Goal: Task Accomplishment & Management: Use online tool/utility

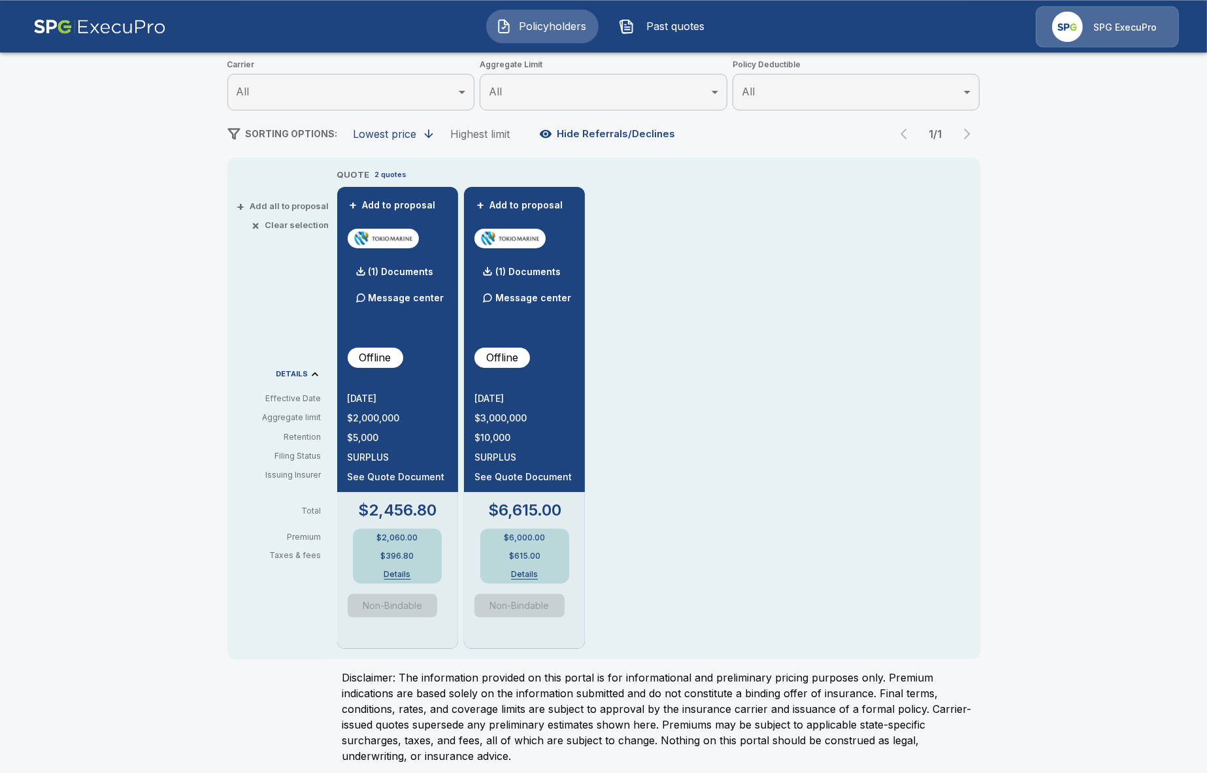
scroll to position [175, 0]
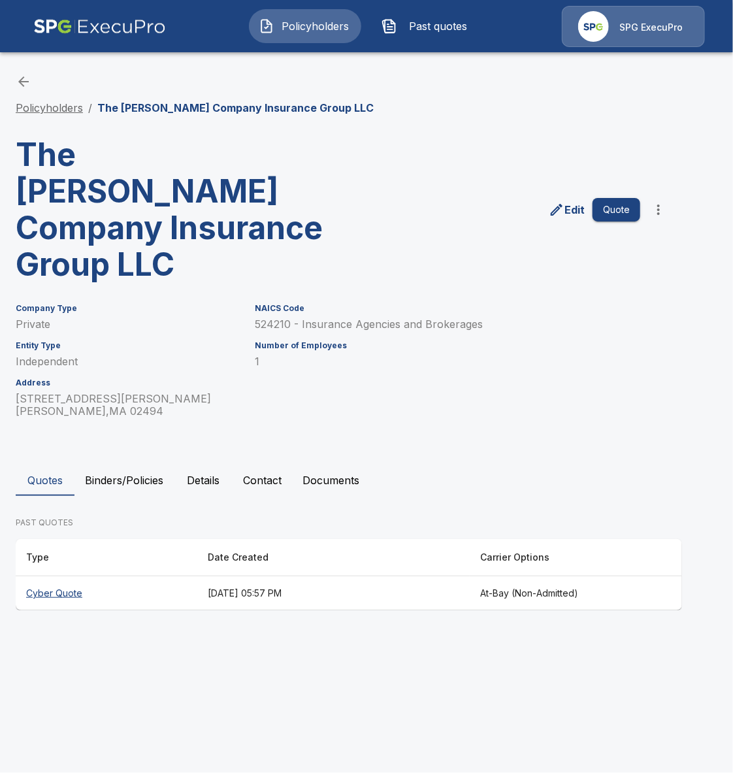
click at [56, 111] on link "Policyholders" at bounding box center [49, 107] width 67 height 13
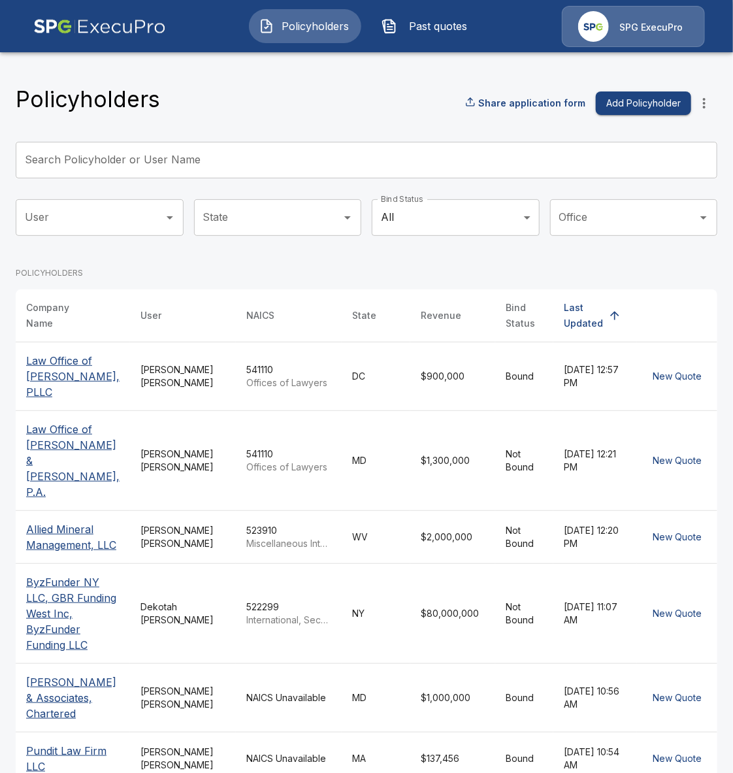
click at [281, 168] on input "Search Policyholder or User Name" at bounding box center [359, 160] width 687 height 37
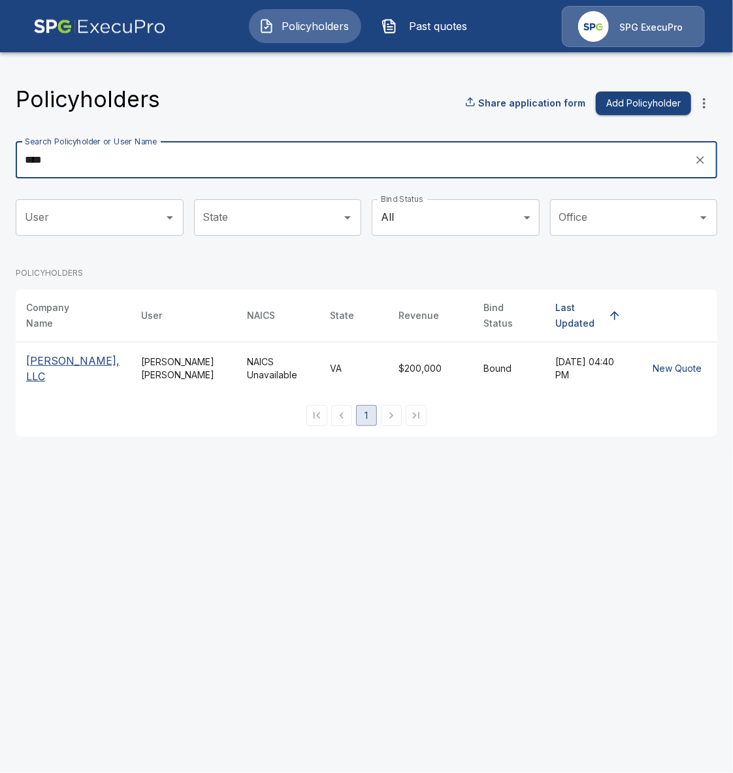
type input "****"
click at [130, 385] on th "LJ Edwards, LLC" at bounding box center [73, 368] width 115 height 53
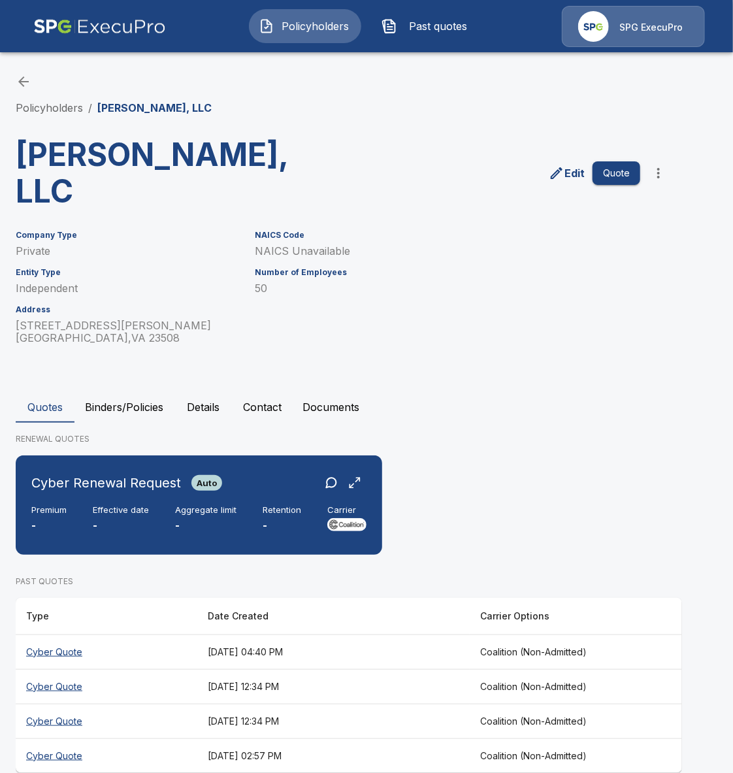
click at [382, 634] on th "[DATE] 04:40 PM" at bounding box center [333, 651] width 272 height 35
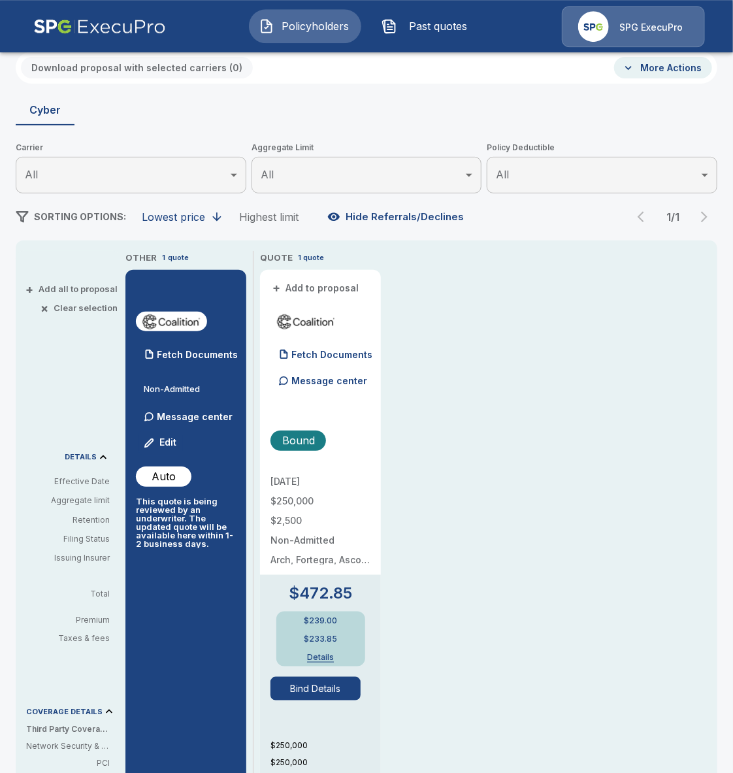
scroll to position [115, 0]
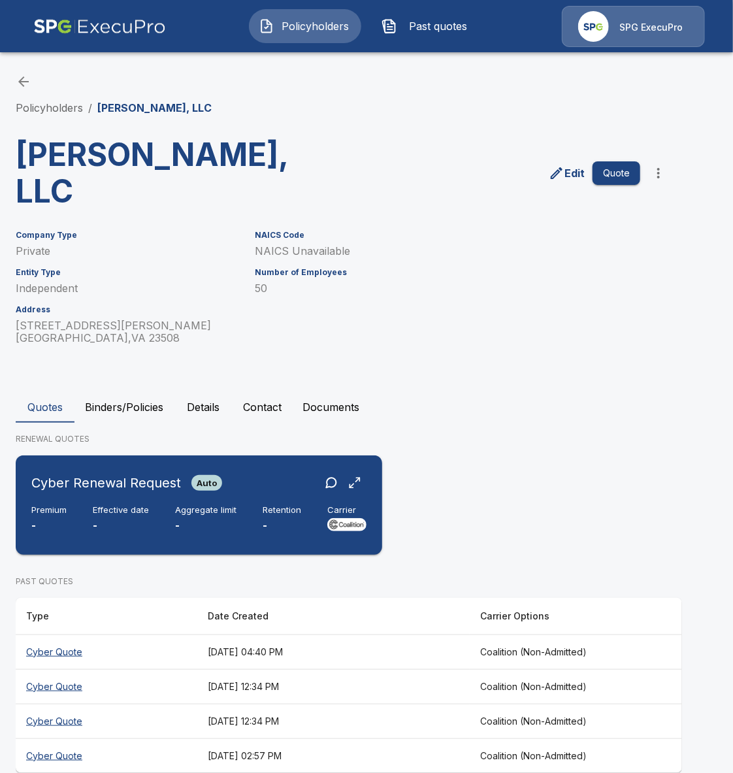
click at [299, 505] on div "Premium - Effective date - Aggregate limit - Retention - Carrier" at bounding box center [198, 519] width 335 height 29
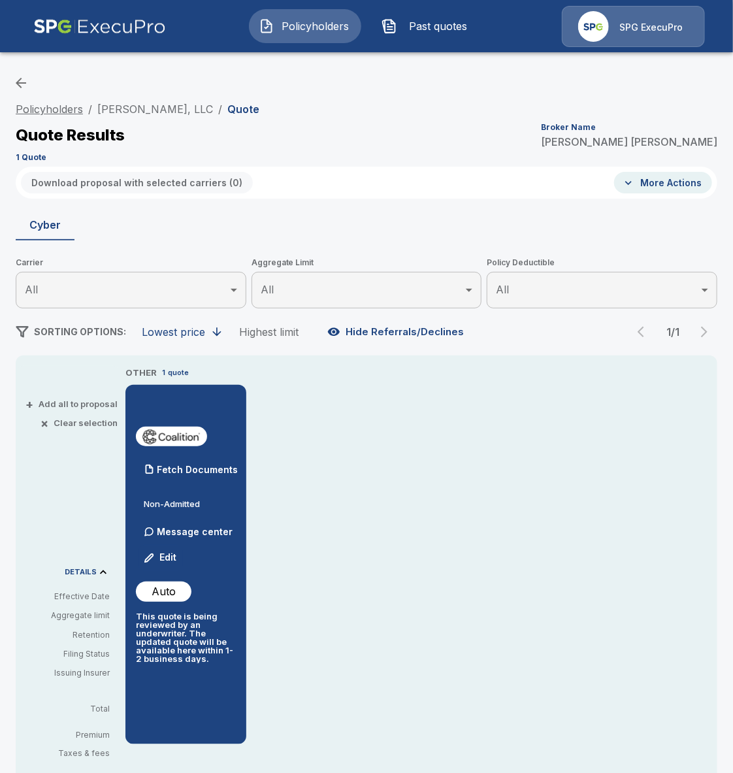
click at [73, 110] on link "Policyholders" at bounding box center [49, 109] width 67 height 13
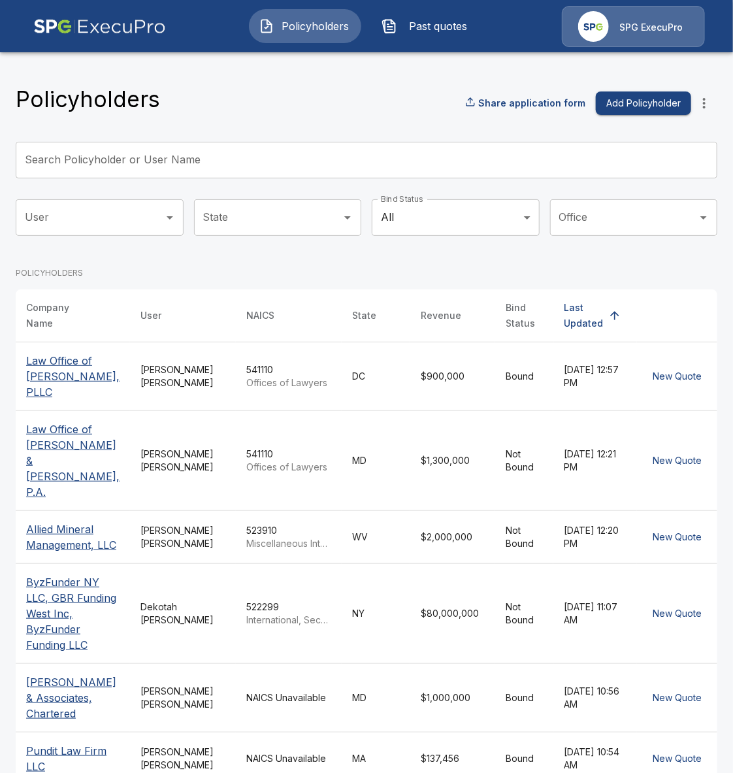
click at [227, 171] on input "Search Policyholder or User Name" at bounding box center [359, 160] width 687 height 37
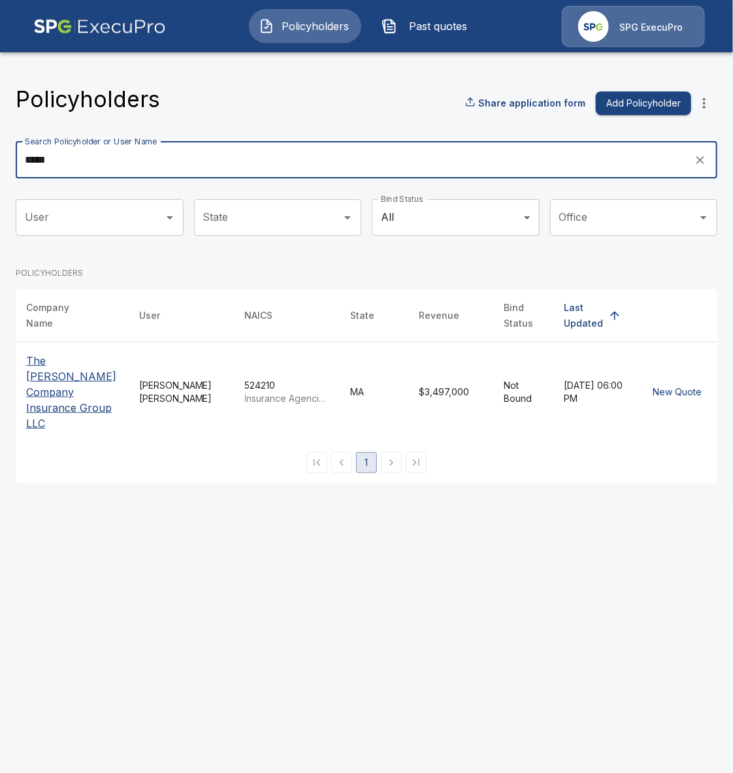
type input "*****"
click at [57, 399] on p "The Coyle Company Insurance Group LLC" at bounding box center [72, 392] width 92 height 78
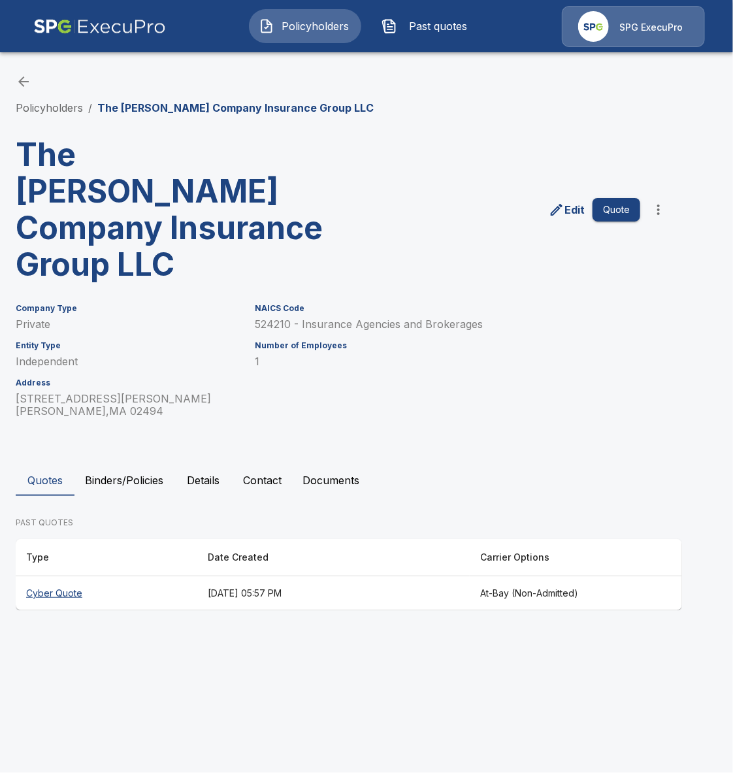
click at [140, 465] on button "Binders/Policies" at bounding box center [123, 480] width 99 height 31
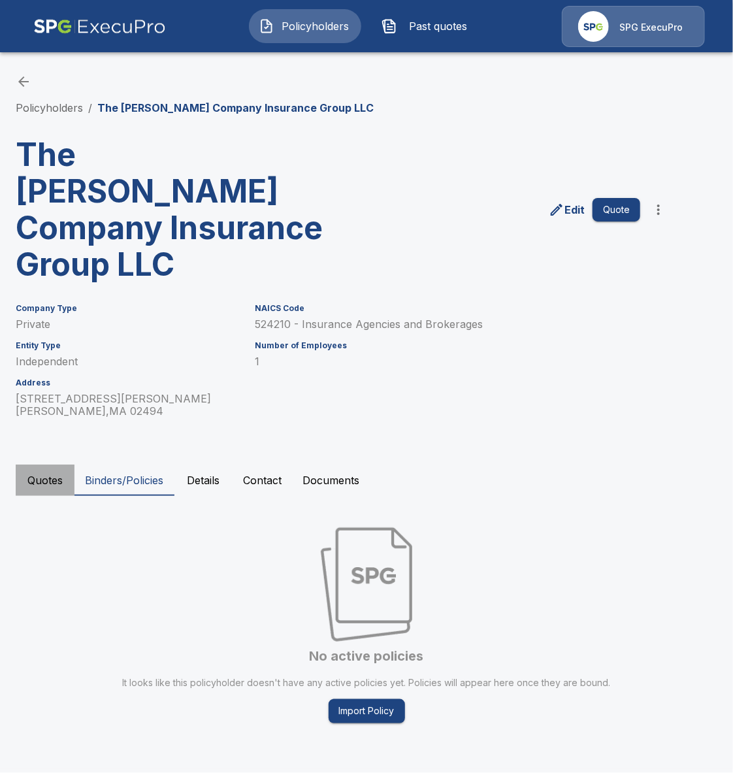
click at [48, 465] on button "Quotes" at bounding box center [45, 480] width 59 height 31
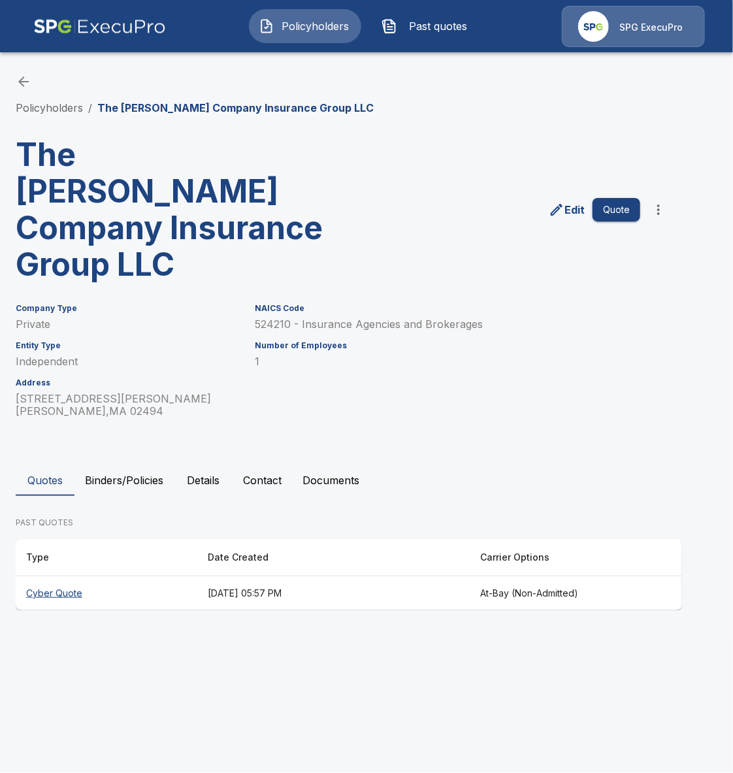
click at [156, 576] on th "Cyber Quote" at bounding box center [107, 593] width 182 height 35
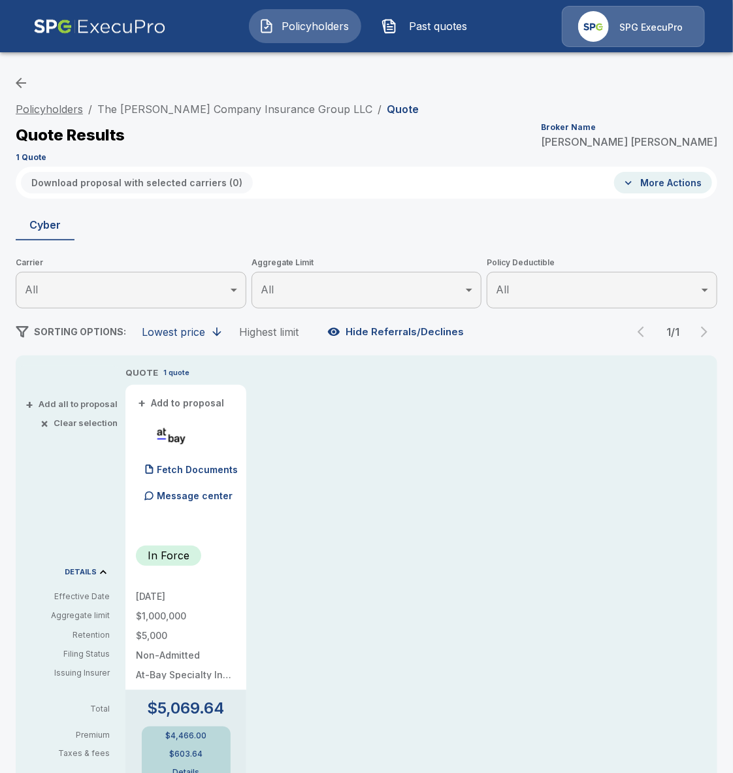
click at [69, 112] on link "Policyholders" at bounding box center [49, 109] width 67 height 13
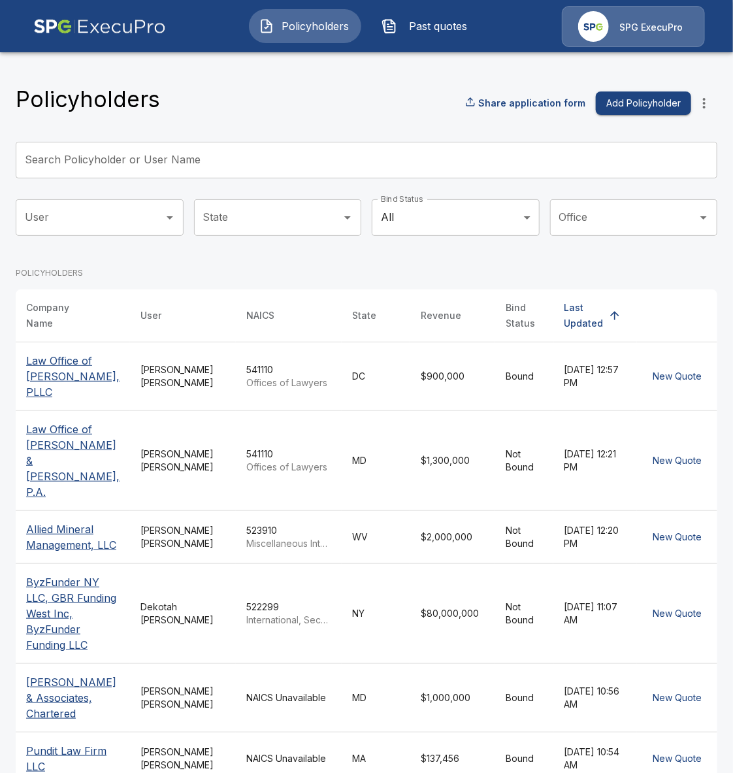
click at [694, 105] on button "more" at bounding box center [704, 103] width 26 height 26
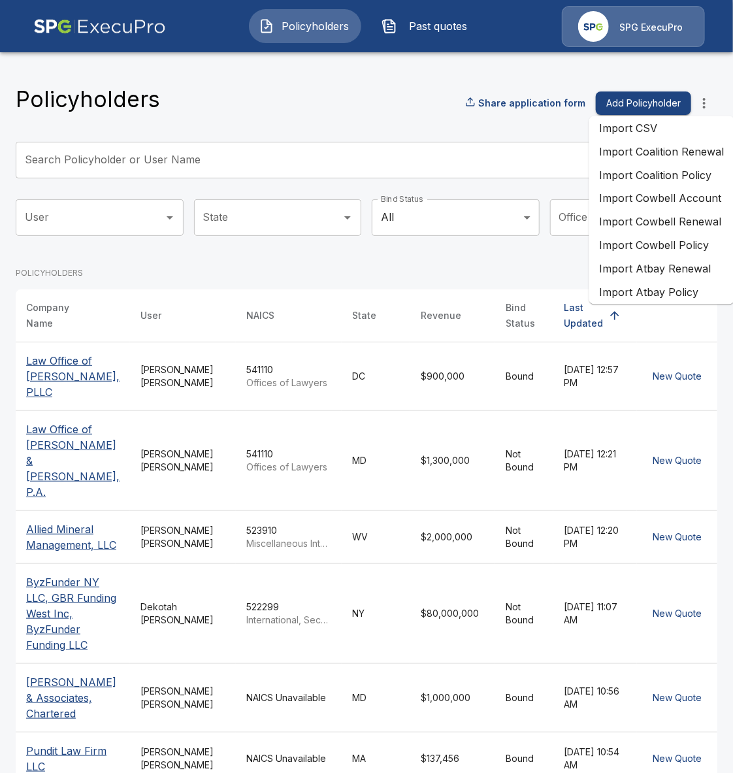
click at [661, 274] on li "Import Atbay Renewal" at bounding box center [662, 269] width 146 height 24
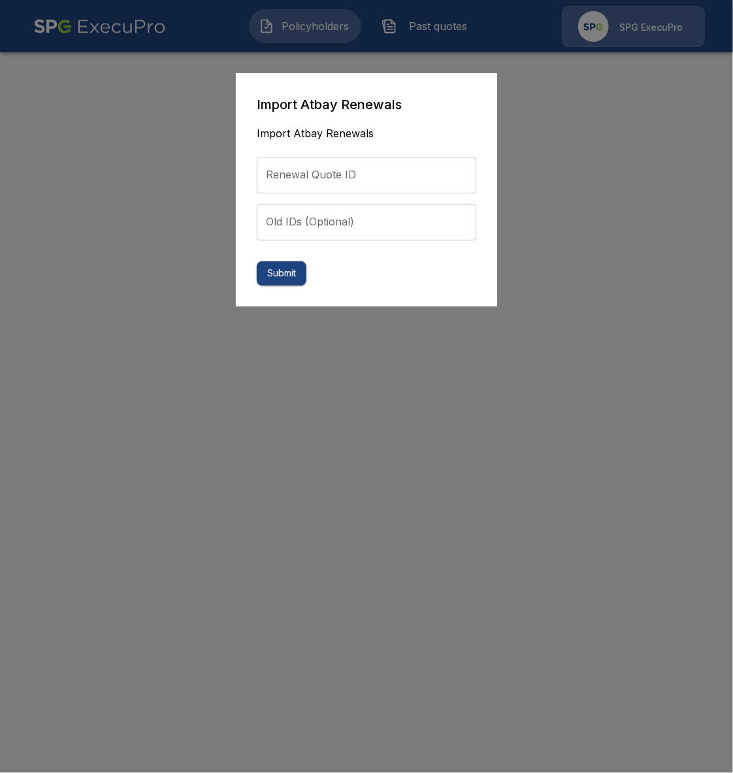
click at [306, 180] on input "Renewal Quote ID" at bounding box center [367, 175] width 220 height 37
paste input "**********"
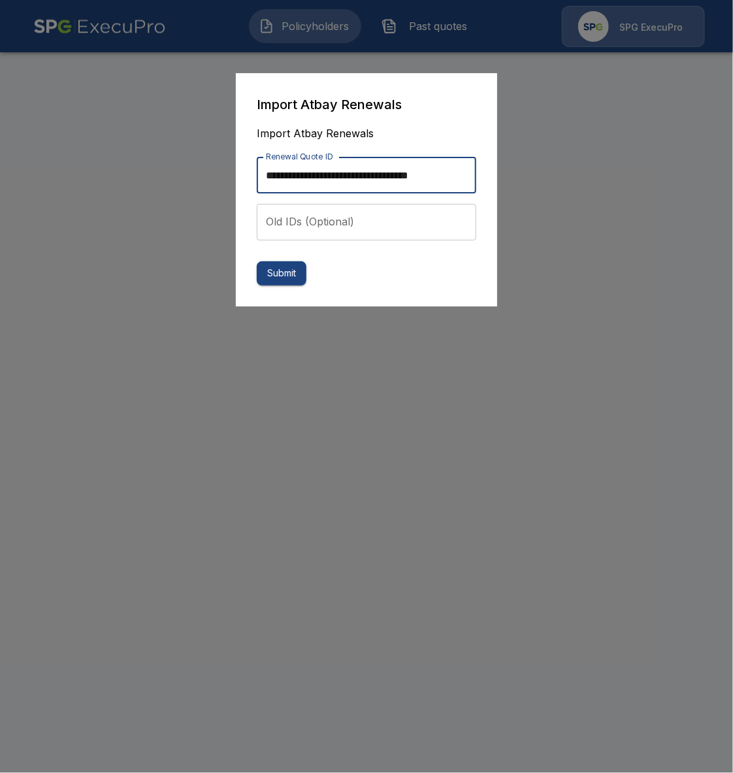
scroll to position [0, 12]
type input "**********"
click at [301, 273] on button "Submit" at bounding box center [282, 273] width 50 height 24
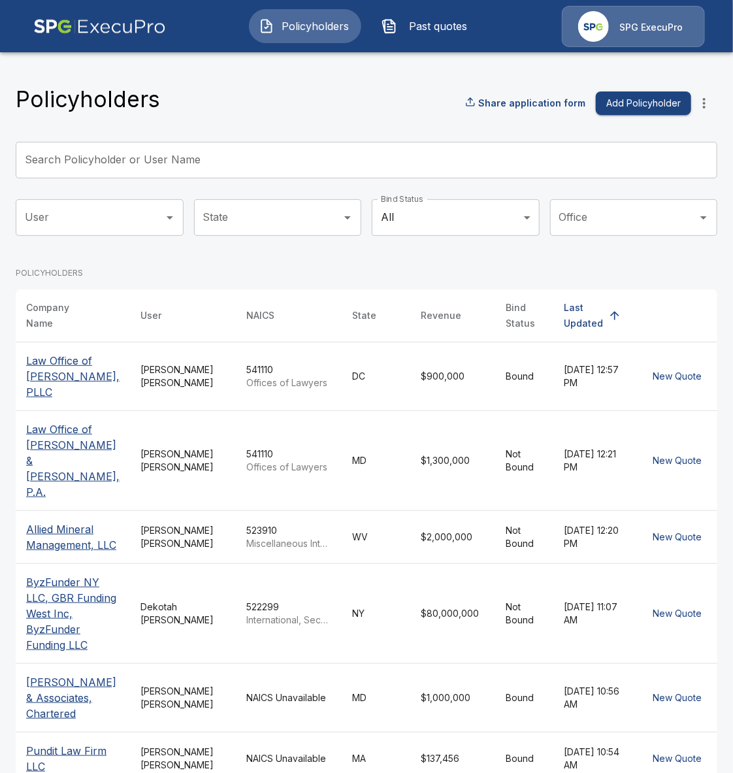
click at [435, 22] on span "Past quotes" at bounding box center [438, 26] width 72 height 16
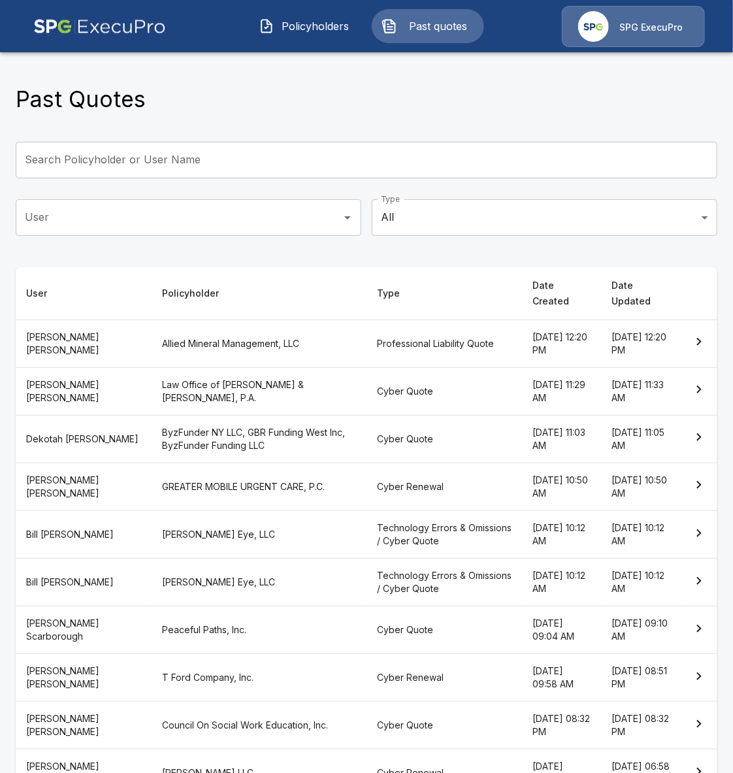
click at [337, 25] on span "Policyholders" at bounding box center [316, 26] width 72 height 16
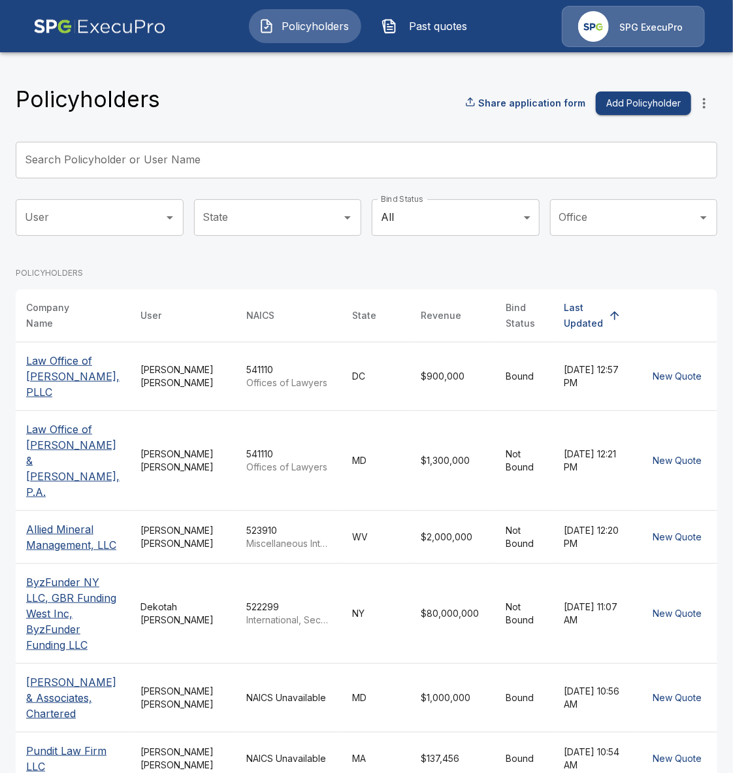
click at [707, 93] on button "more" at bounding box center [704, 103] width 26 height 26
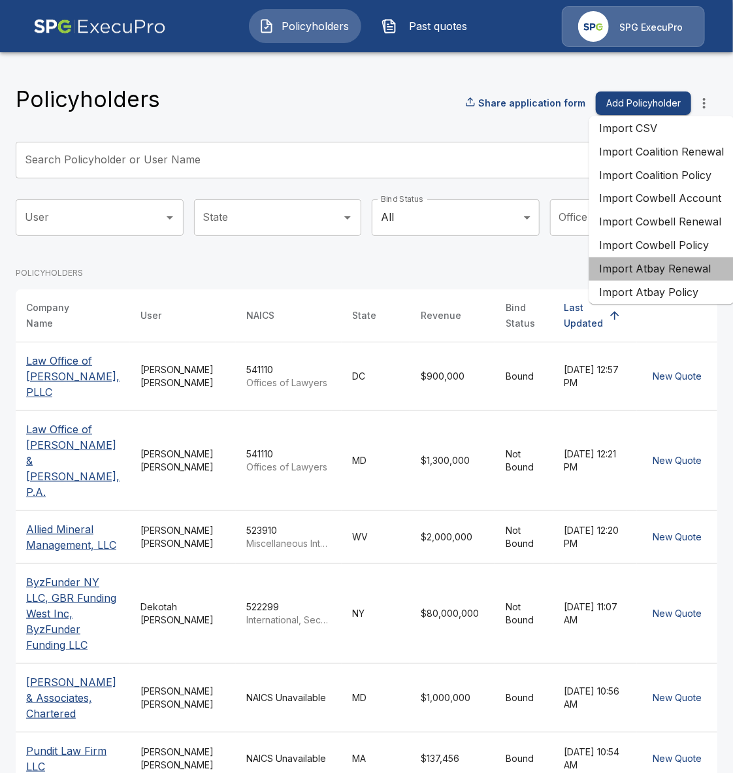
click at [675, 274] on li "Import Atbay Renewal" at bounding box center [662, 269] width 146 height 24
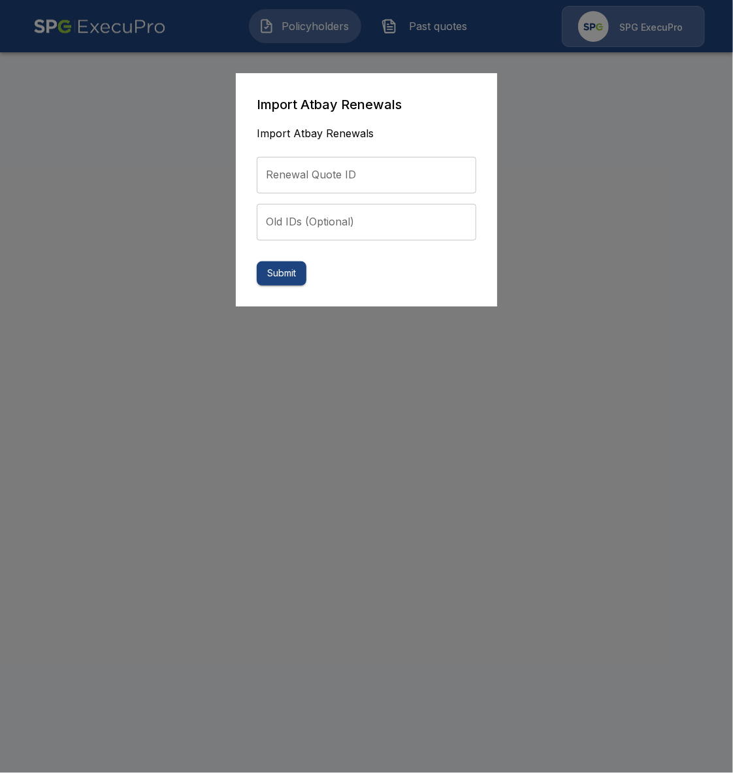
click at [658, 140] on div at bounding box center [366, 386] width 733 height 773
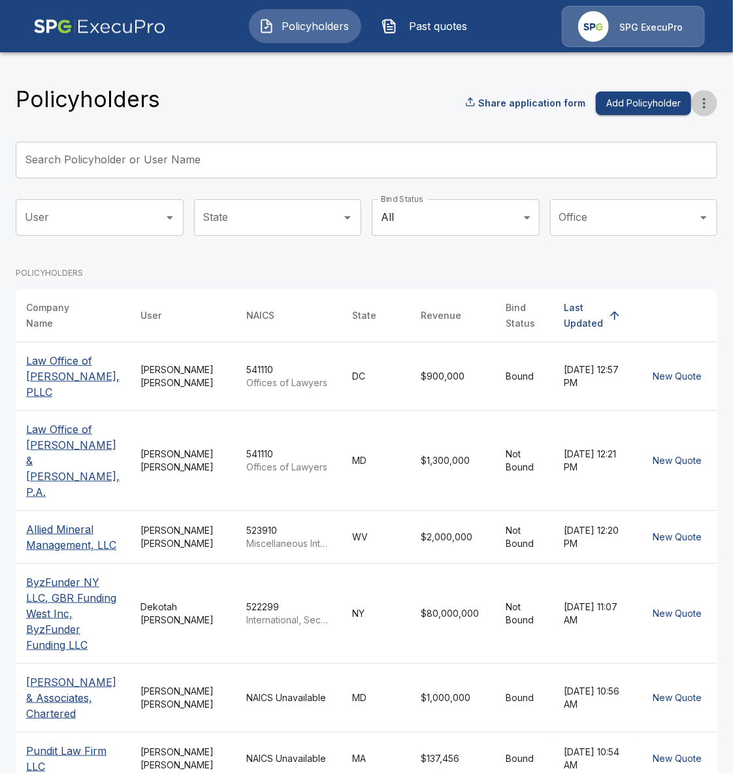
click at [705, 106] on icon "more" at bounding box center [704, 103] width 3 height 10
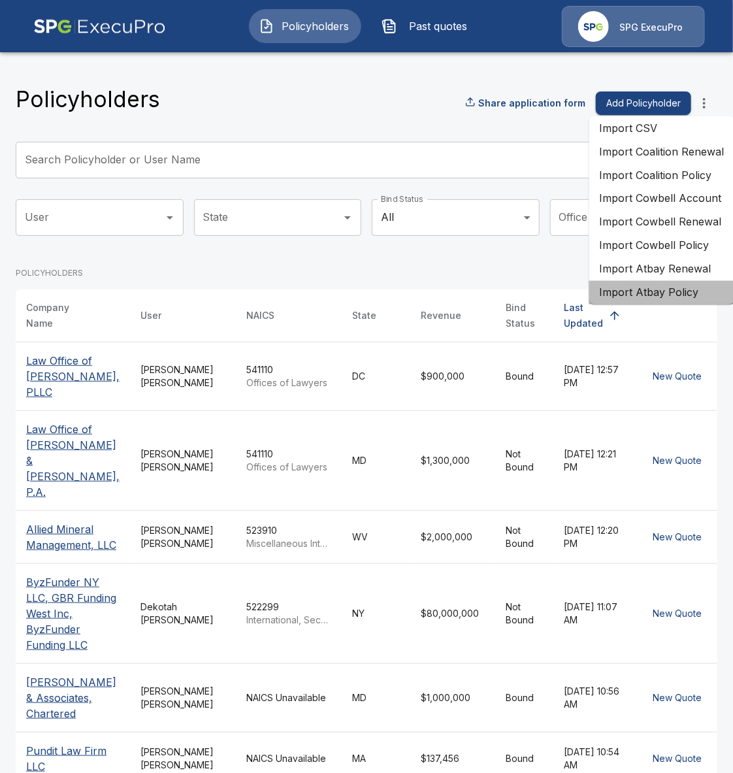
click at [663, 289] on li "Import Atbay Policy" at bounding box center [662, 293] width 146 height 24
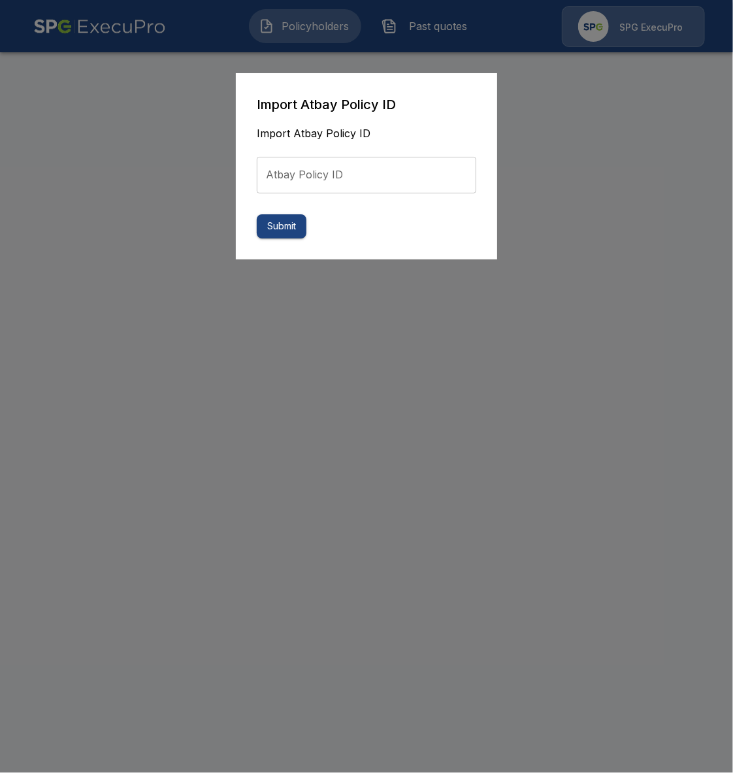
click at [297, 182] on input "Atbay Policy ID" at bounding box center [367, 175] width 220 height 37
paste input "**********"
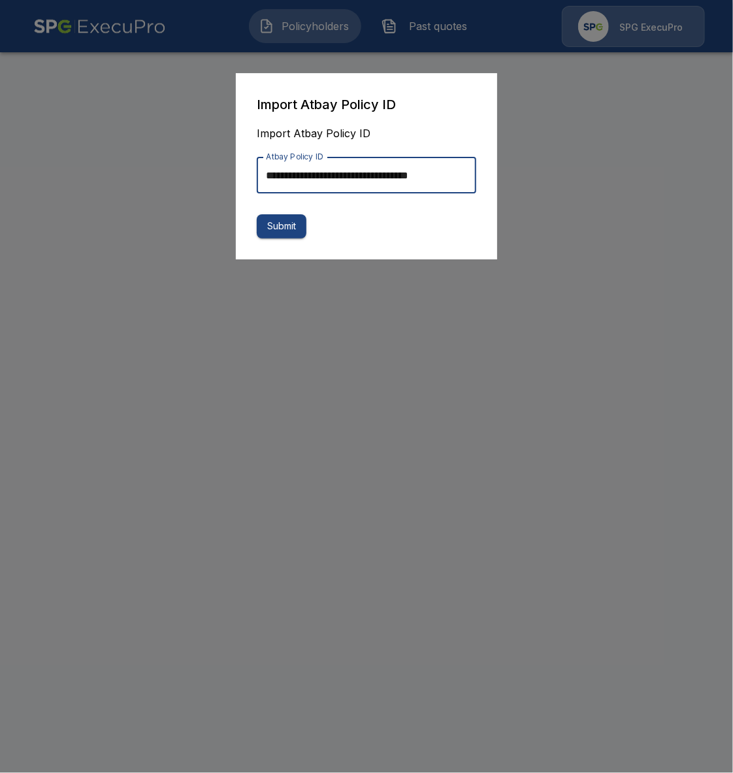
scroll to position [0, 12]
type input "**********"
click at [294, 223] on button "Submit" at bounding box center [282, 226] width 50 height 24
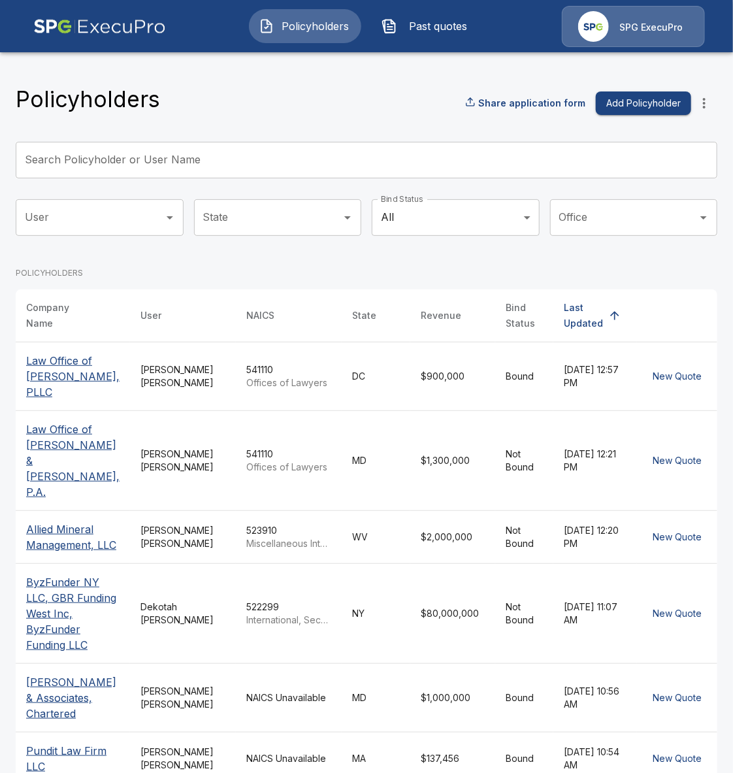
click at [440, 25] on span "Past quotes" at bounding box center [438, 26] width 72 height 16
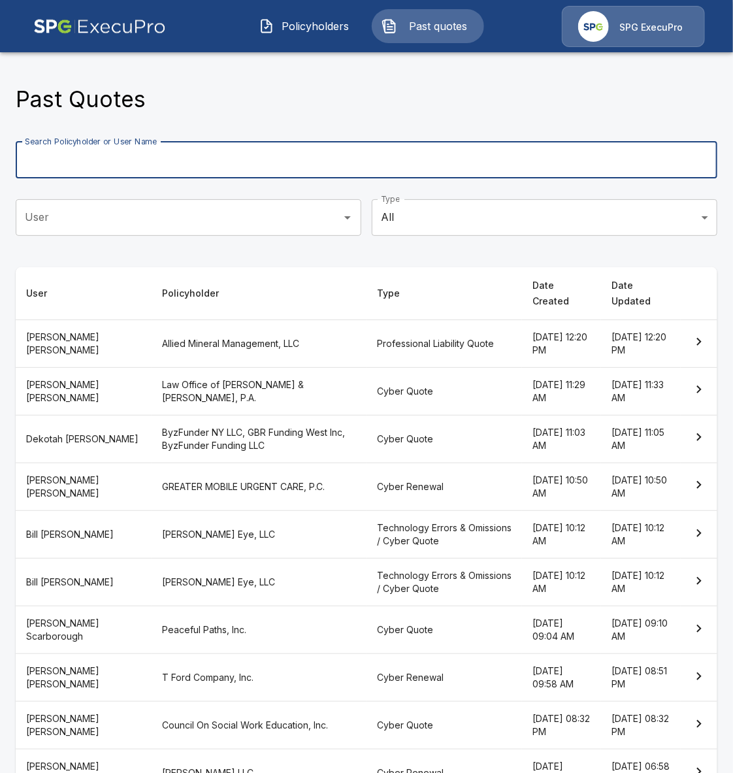
click at [289, 163] on input "Search Policyholder or User Name" at bounding box center [359, 160] width 687 height 37
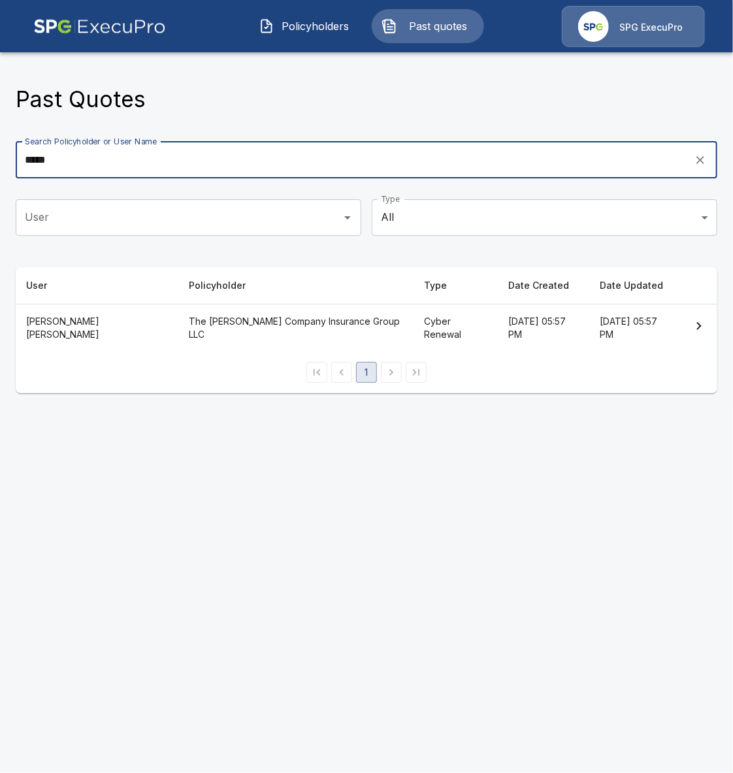
type input "*****"
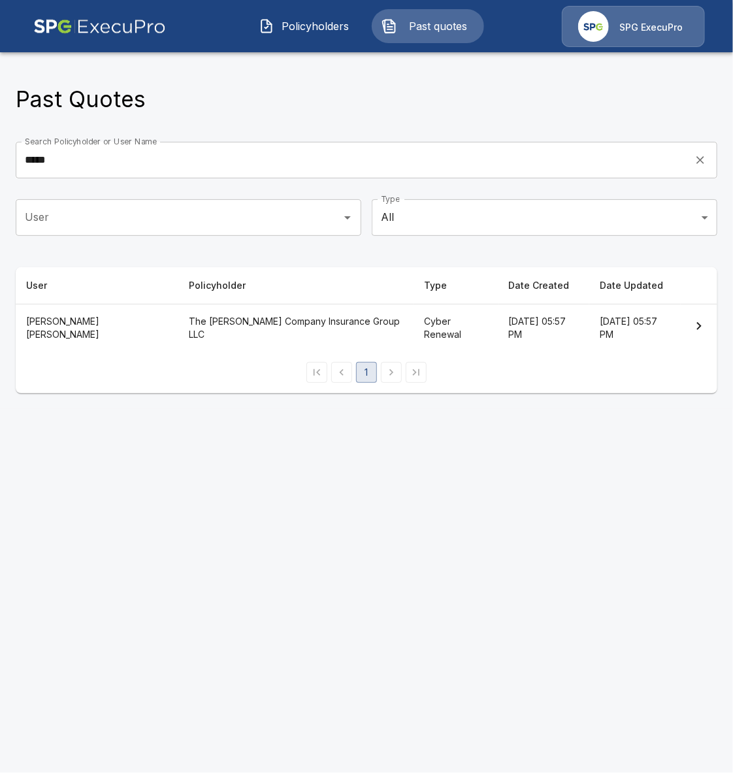
click at [190, 314] on th "The Coyle Company Insurance Group LLC" at bounding box center [295, 328] width 235 height 48
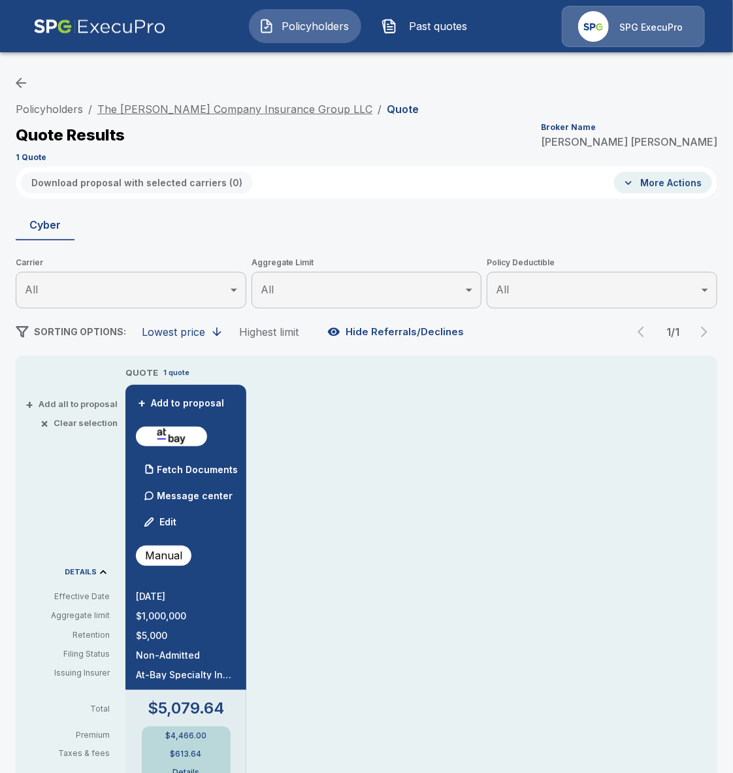
click at [133, 105] on link "The Coyle Company Insurance Group LLC" at bounding box center [234, 109] width 275 height 13
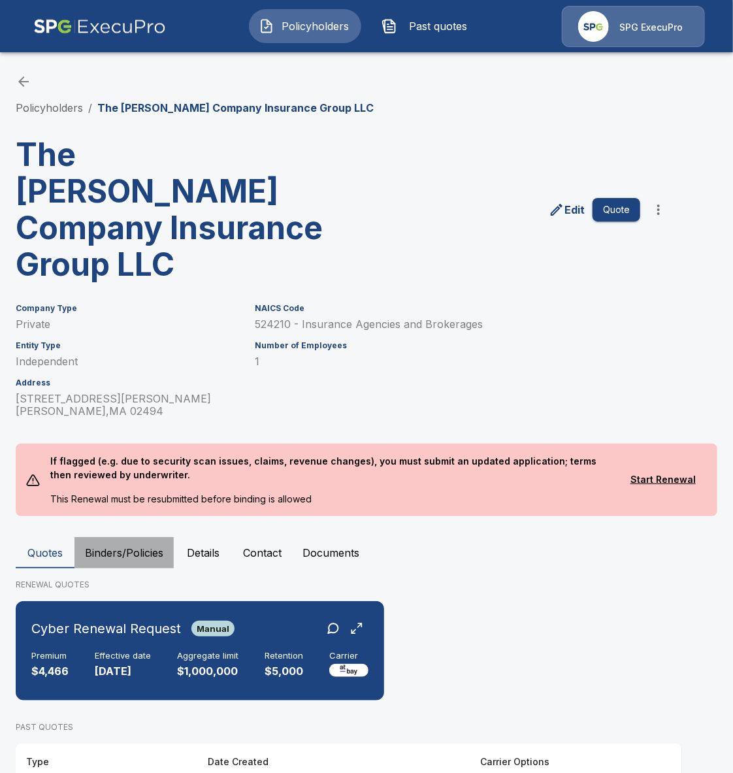
click at [135, 537] on button "Binders/Policies" at bounding box center [123, 552] width 99 height 31
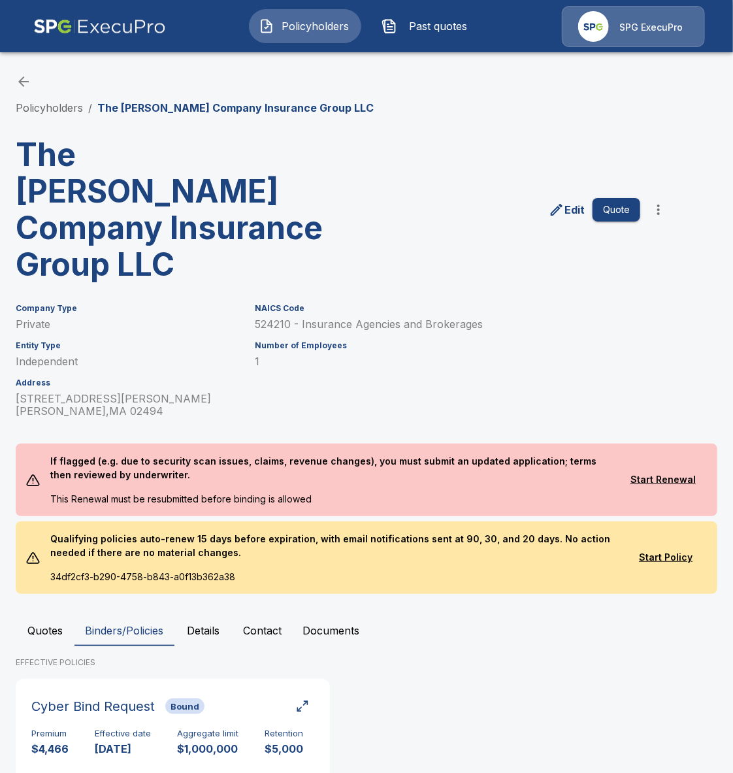
click at [52, 615] on button "Quotes" at bounding box center [45, 630] width 59 height 31
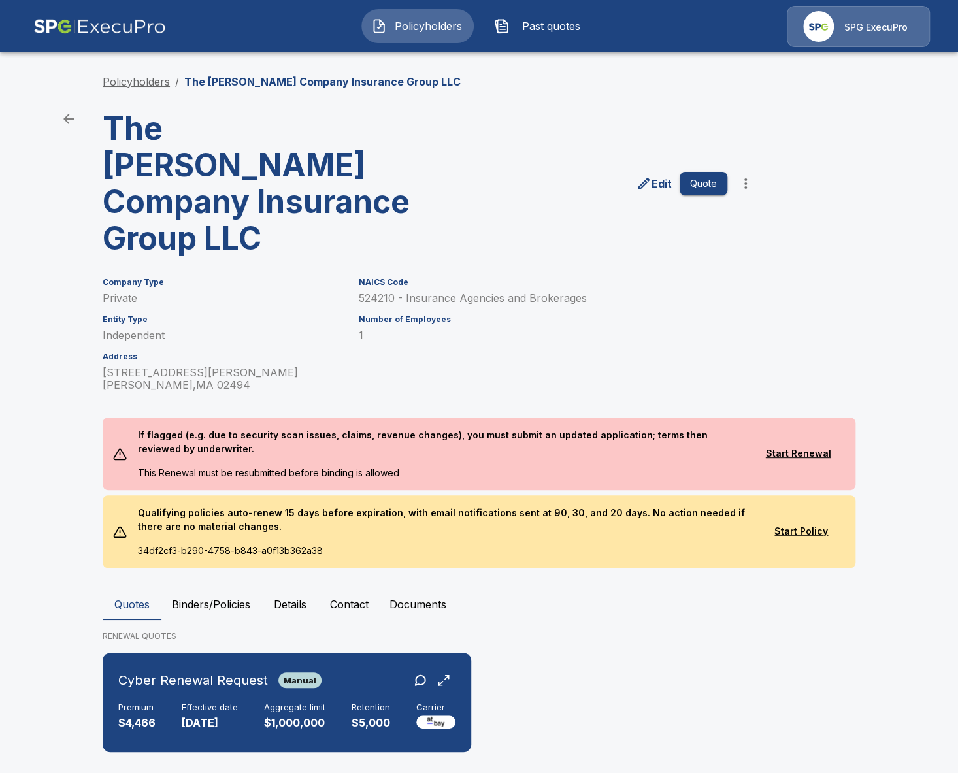
click at [153, 77] on link "Policyholders" at bounding box center [136, 81] width 67 height 13
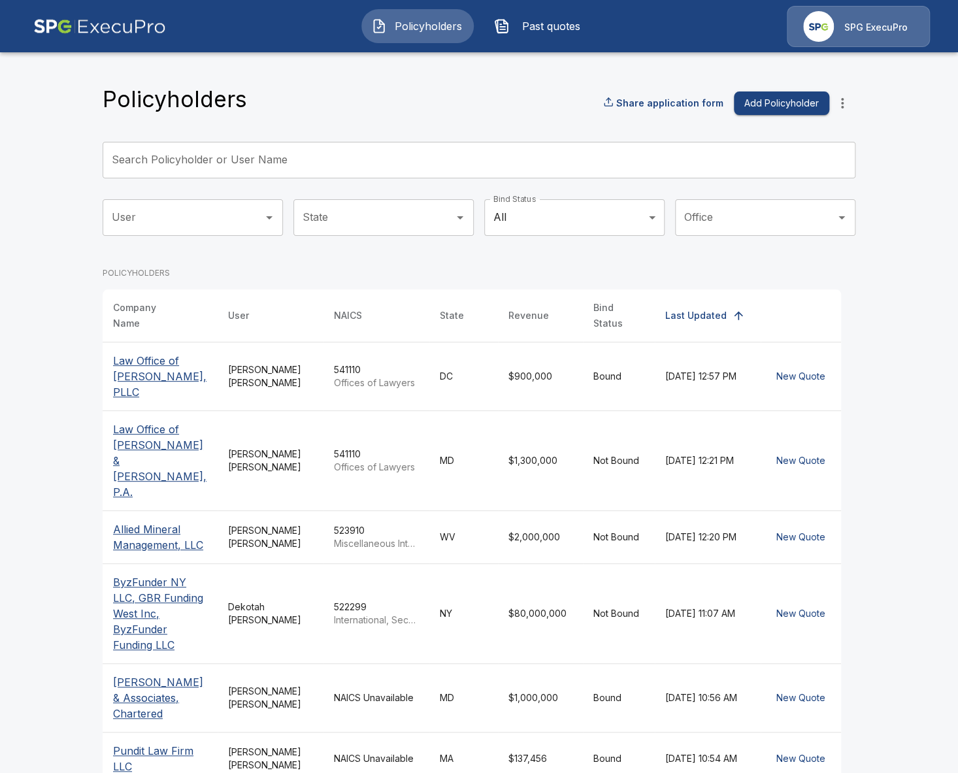
click at [452, 157] on input "Search Policyholder or User Name" at bounding box center [472, 160] width 738 height 37
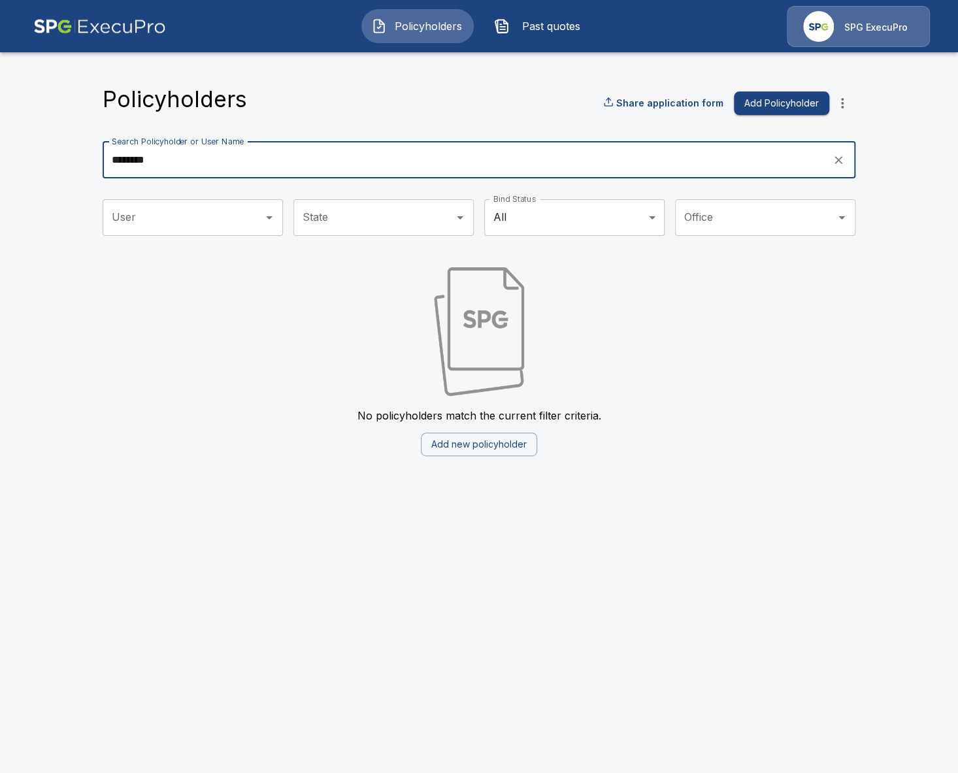
type input "********"
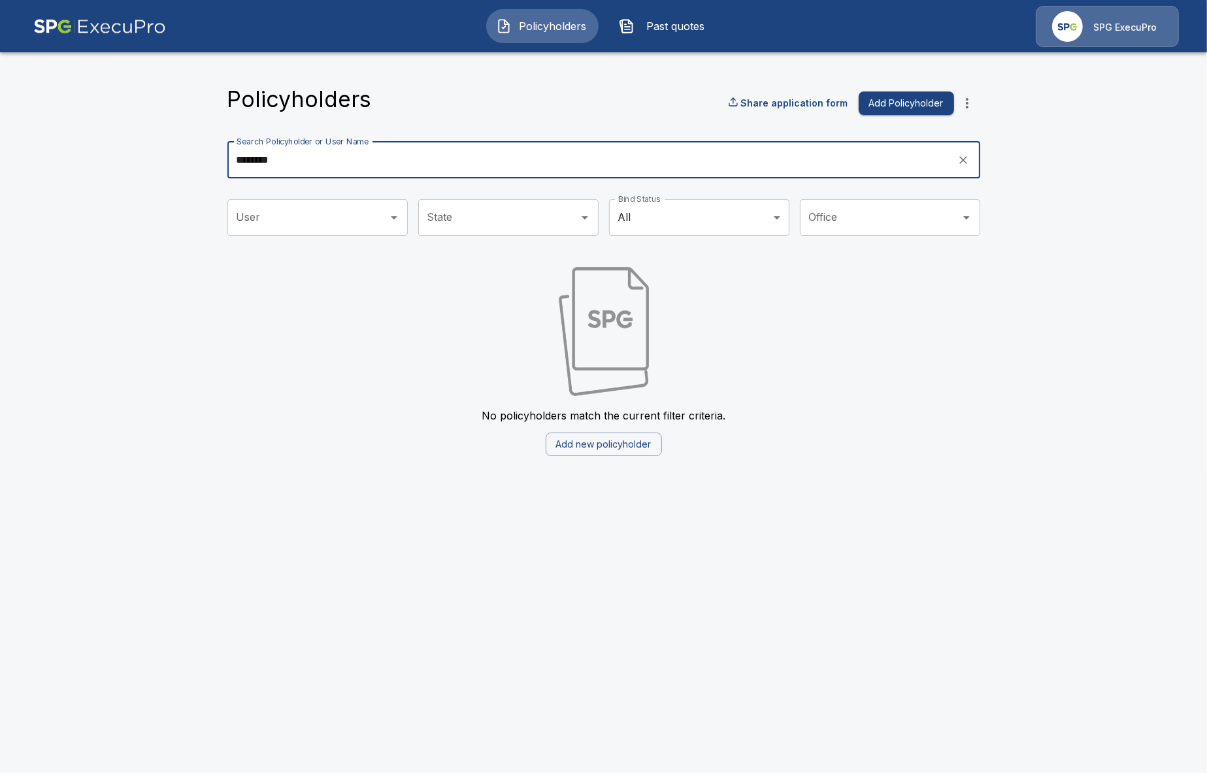
click at [298, 163] on input "********" at bounding box center [587, 160] width 721 height 37
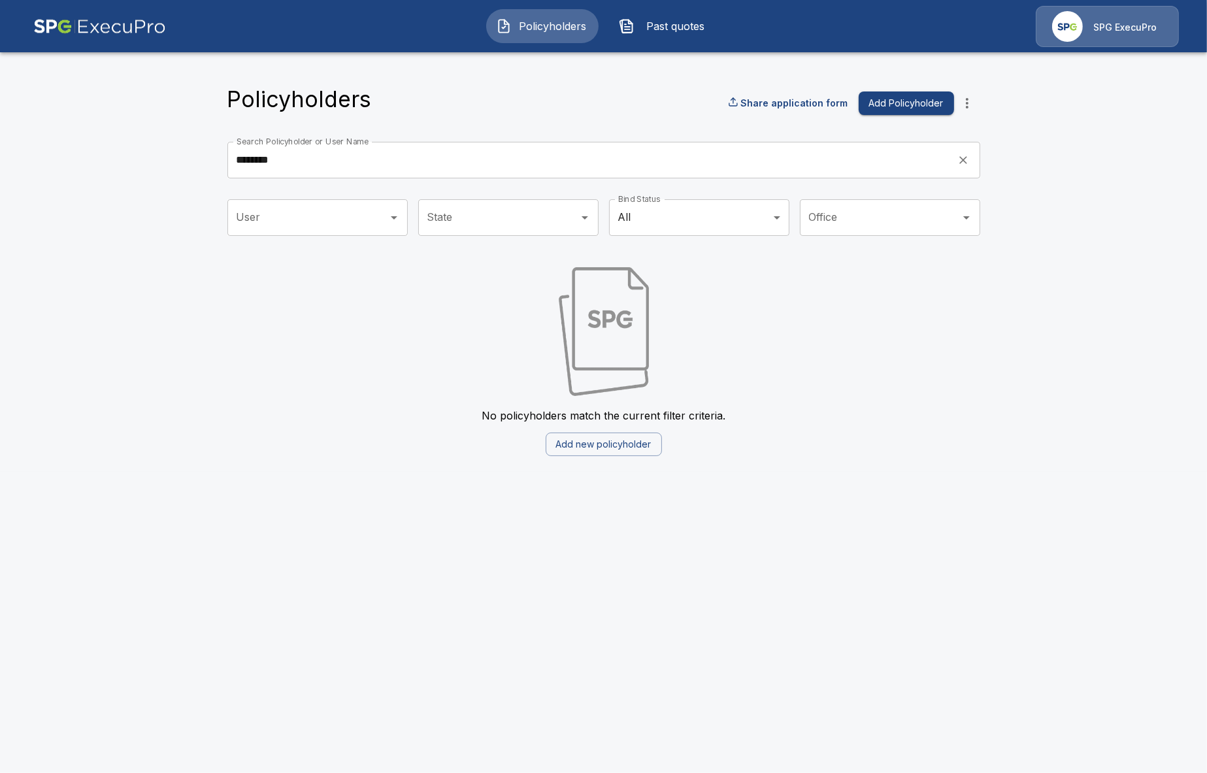
click at [649, 25] on span "Past quotes" at bounding box center [676, 26] width 72 height 16
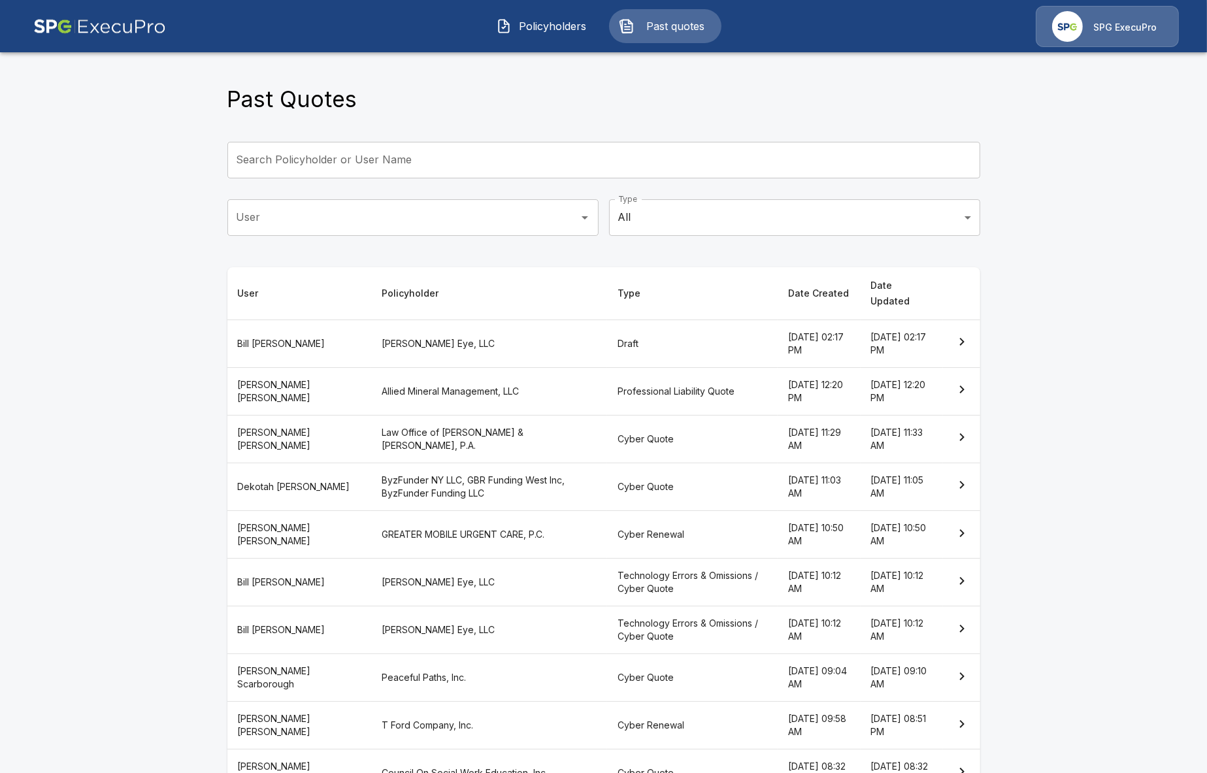
click at [650, 427] on th "Cyber Quote" at bounding box center [692, 439] width 171 height 48
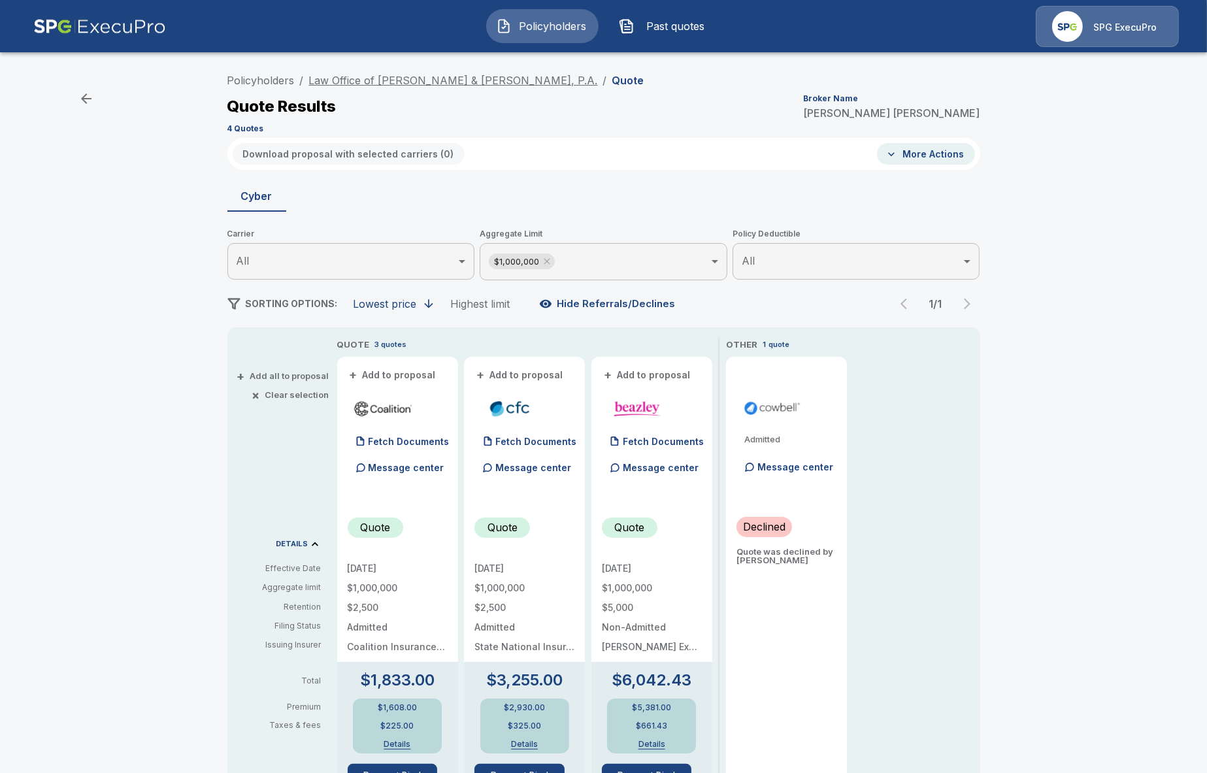
click at [378, 79] on link "Law Office of Morrison & McGrew, P.A." at bounding box center [453, 80] width 289 height 13
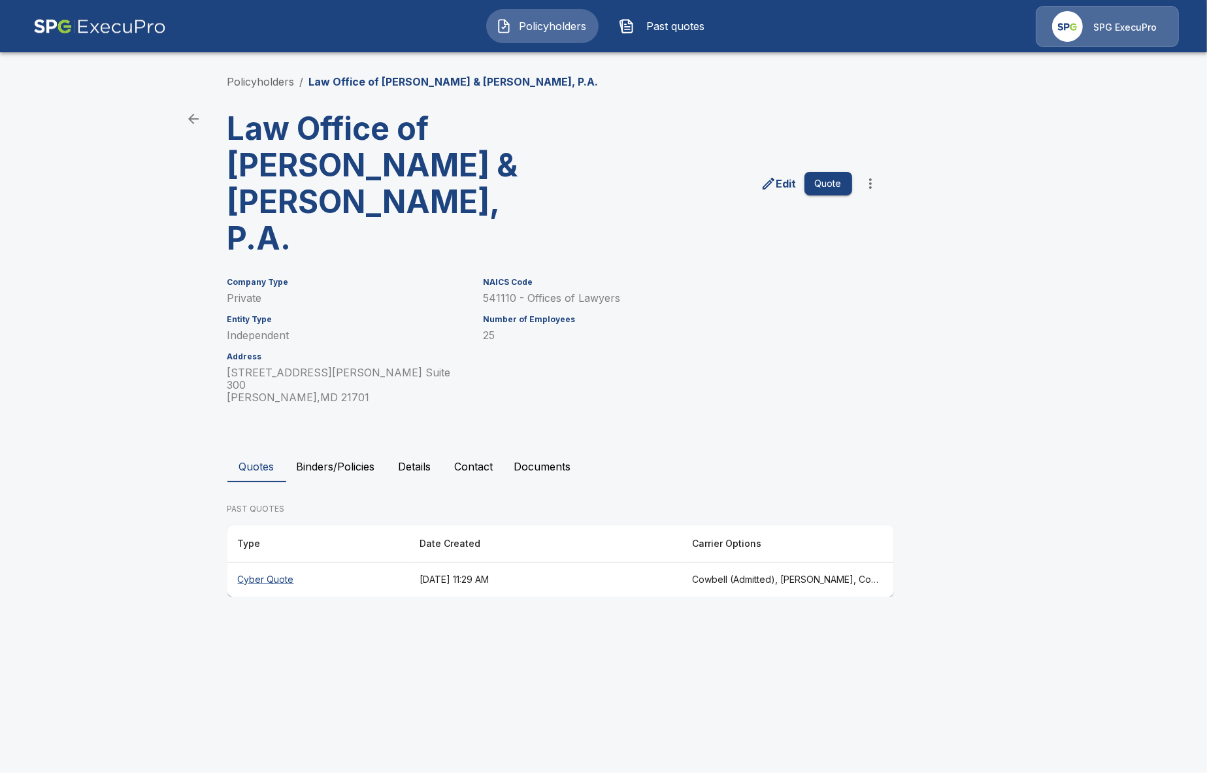
click at [409, 563] on th "[DATE] 11:29 AM" at bounding box center [545, 580] width 272 height 35
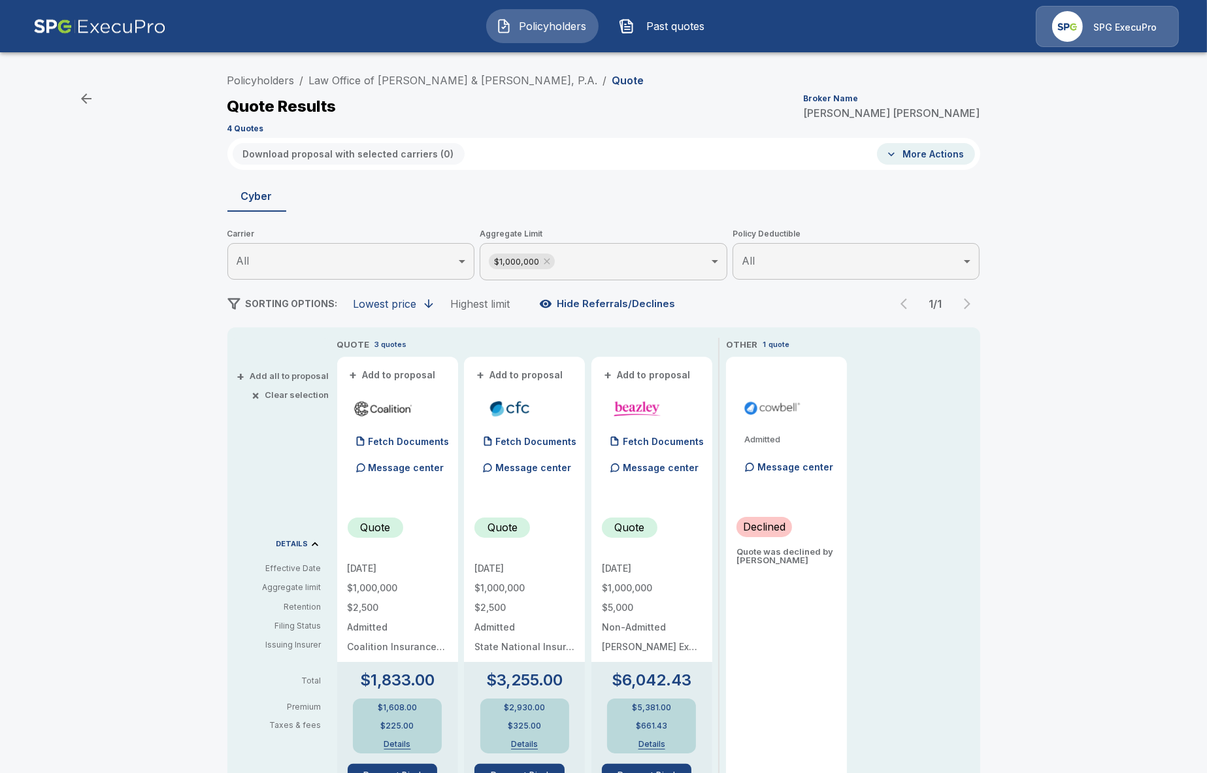
click at [714, 24] on button "Past quotes" at bounding box center [665, 26] width 112 height 34
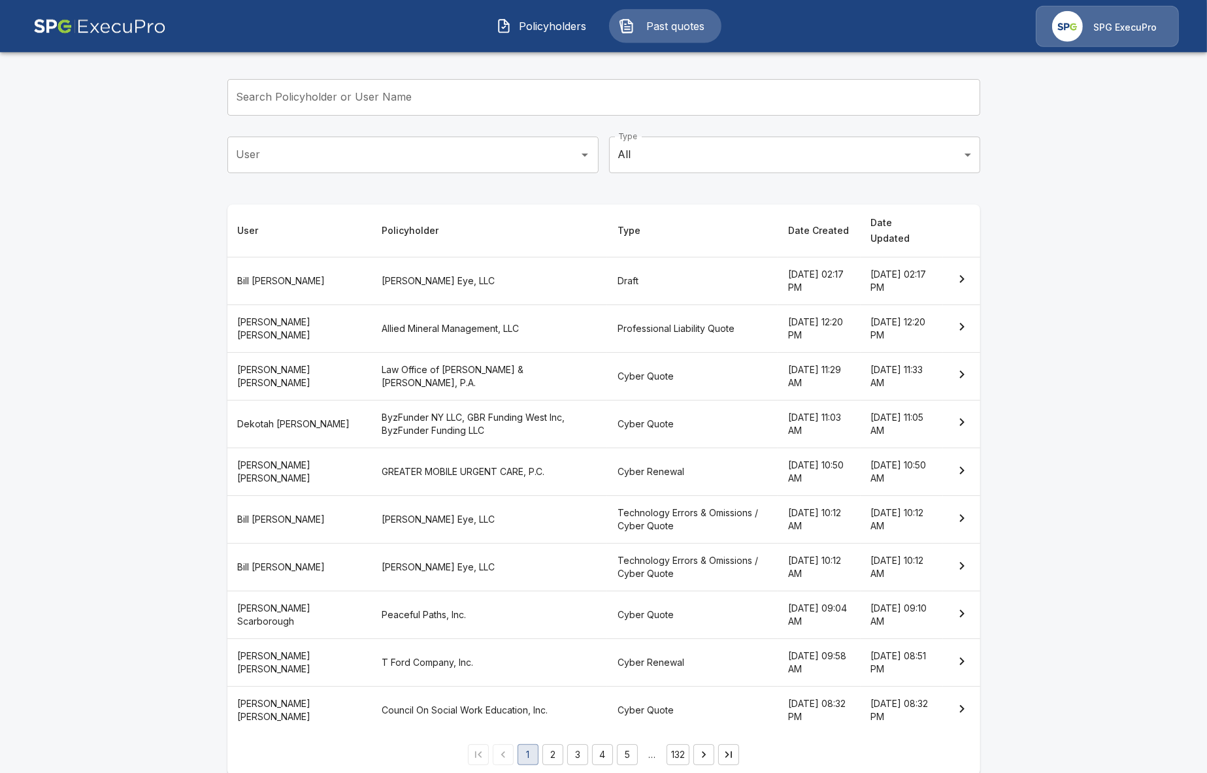
scroll to position [64, 0]
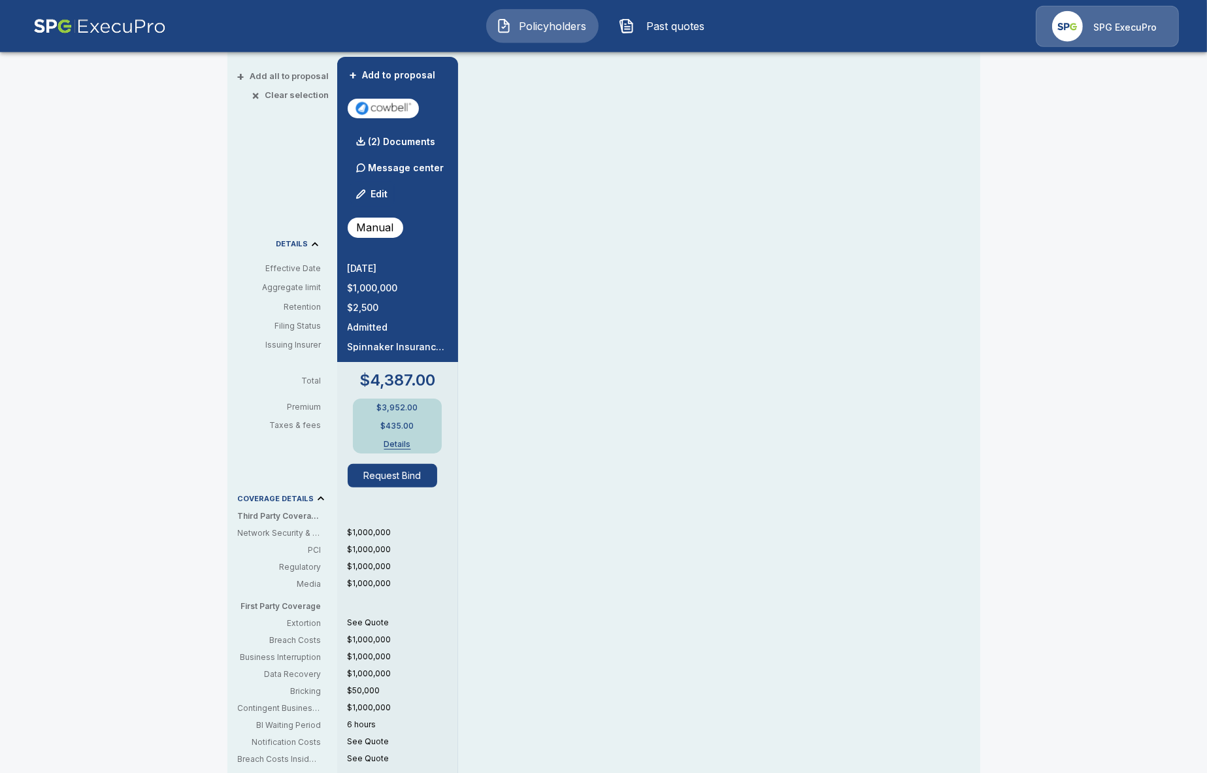
scroll to position [301, 0]
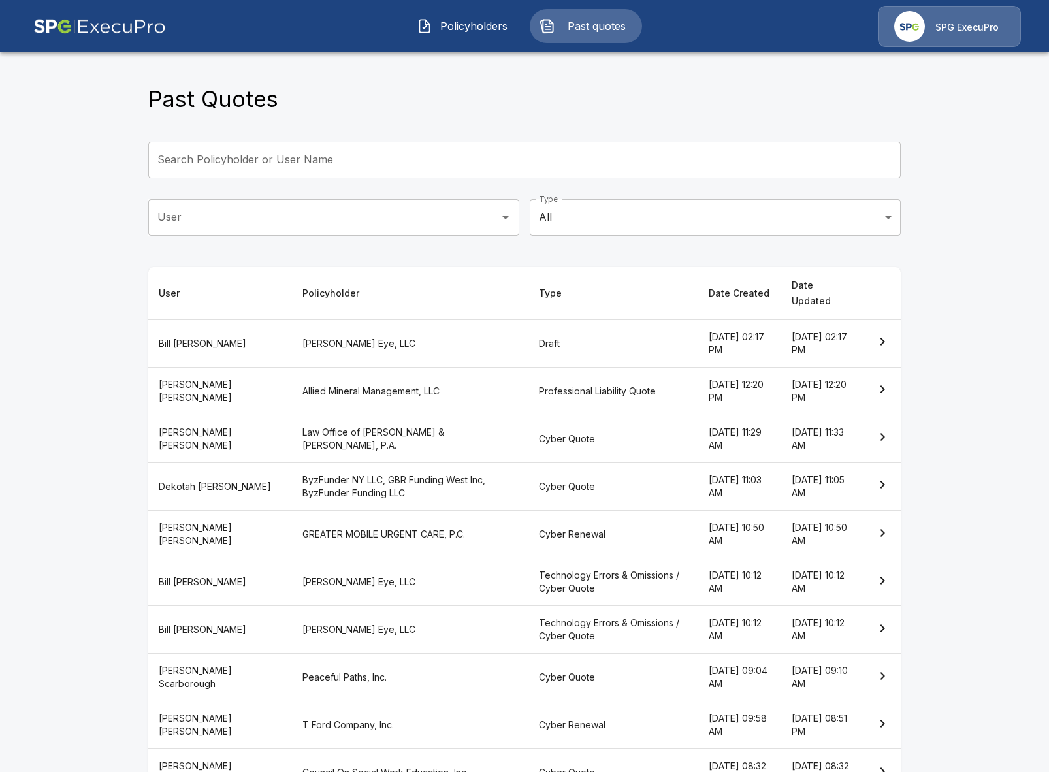
scroll to position [64, 0]
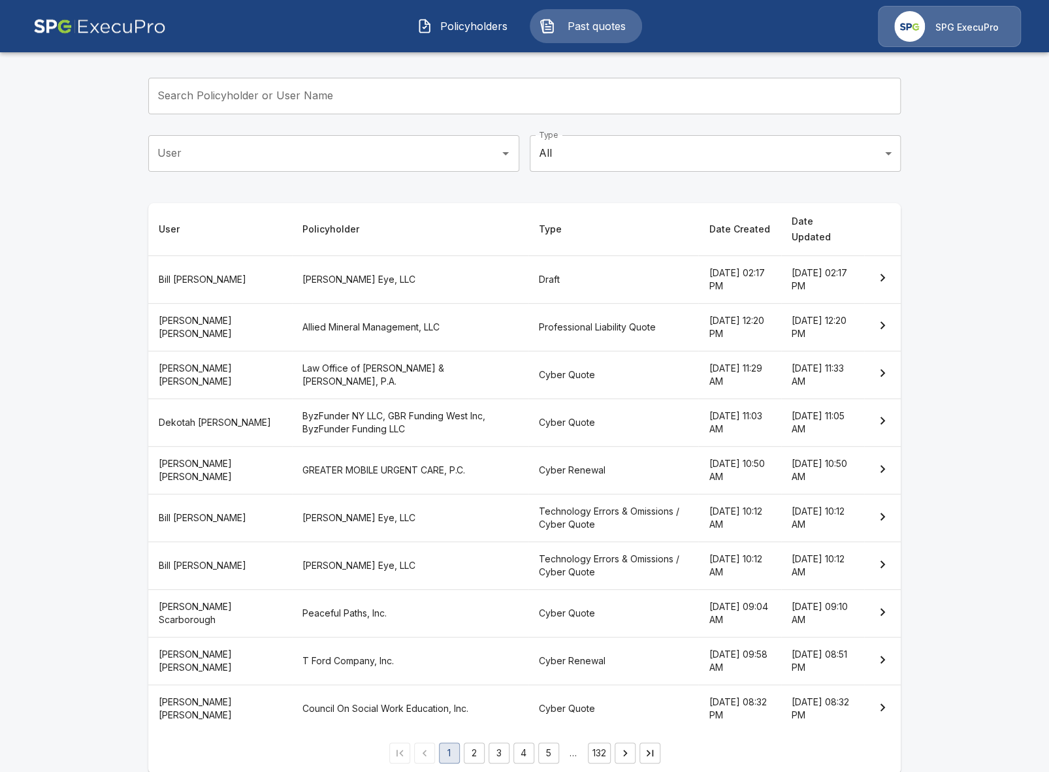
drag, startPoint x: 0, startPoint y: 0, endPoint x: 380, endPoint y: 108, distance: 394.8
click at [380, 108] on input "Search Policyholder or User Name" at bounding box center [517, 96] width 738 height 37
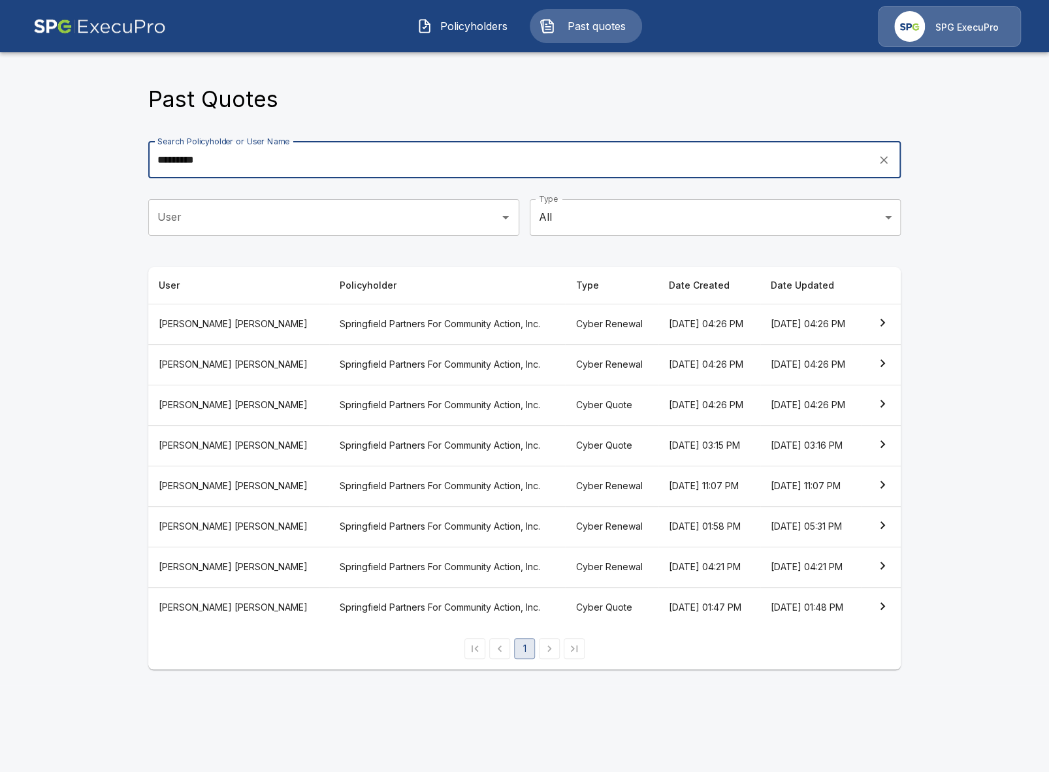
type input "*********"
click at [403, 312] on th "Springfield Partners For Community Action, Inc." at bounding box center [447, 324] width 236 height 41
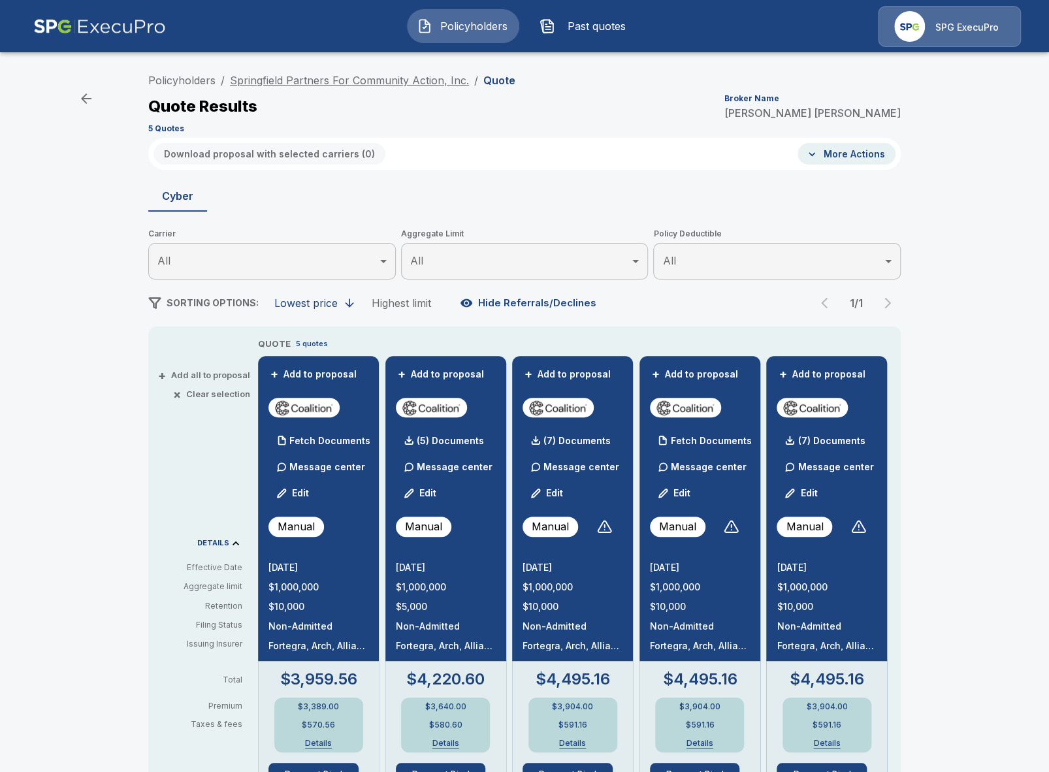
click at [318, 80] on link "Springfield Partners For Community Action, Inc." at bounding box center [349, 80] width 239 height 13
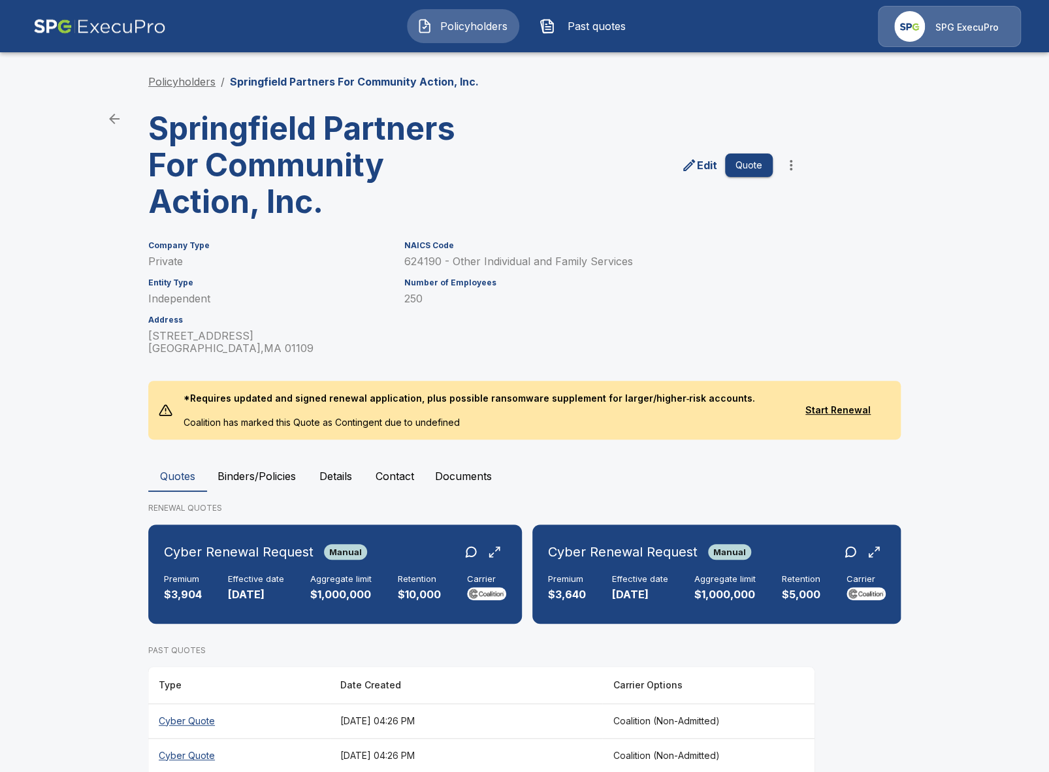
click at [165, 78] on link "Policyholders" at bounding box center [181, 81] width 67 height 13
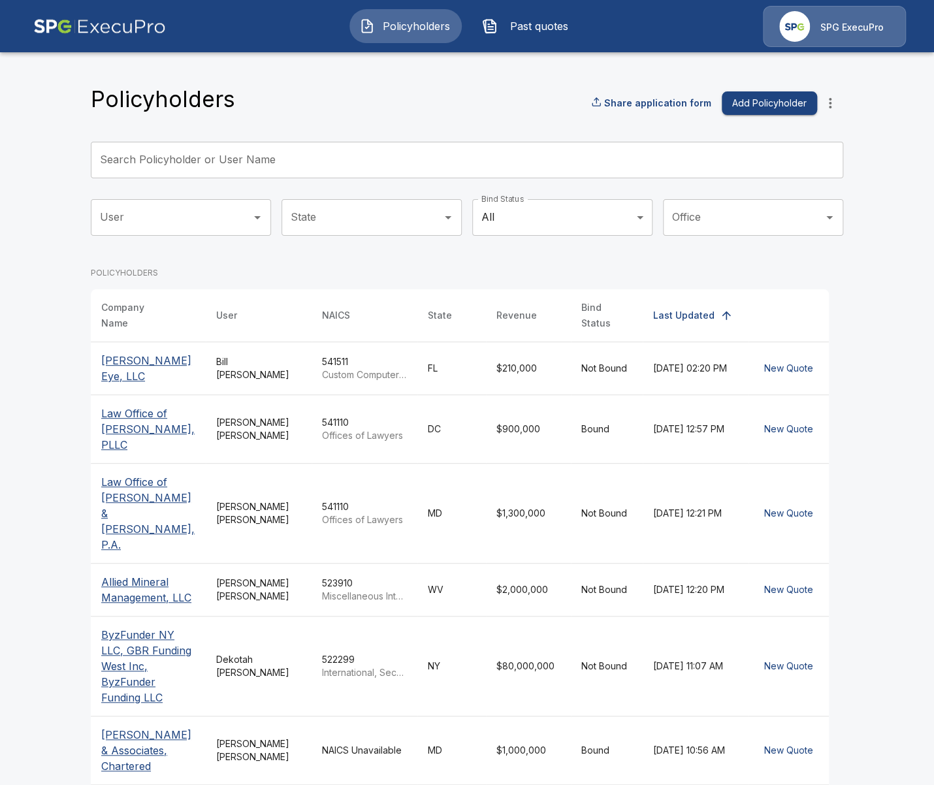
click at [100, 147] on input "Search Policyholder or User Name" at bounding box center [460, 160] width 738 height 37
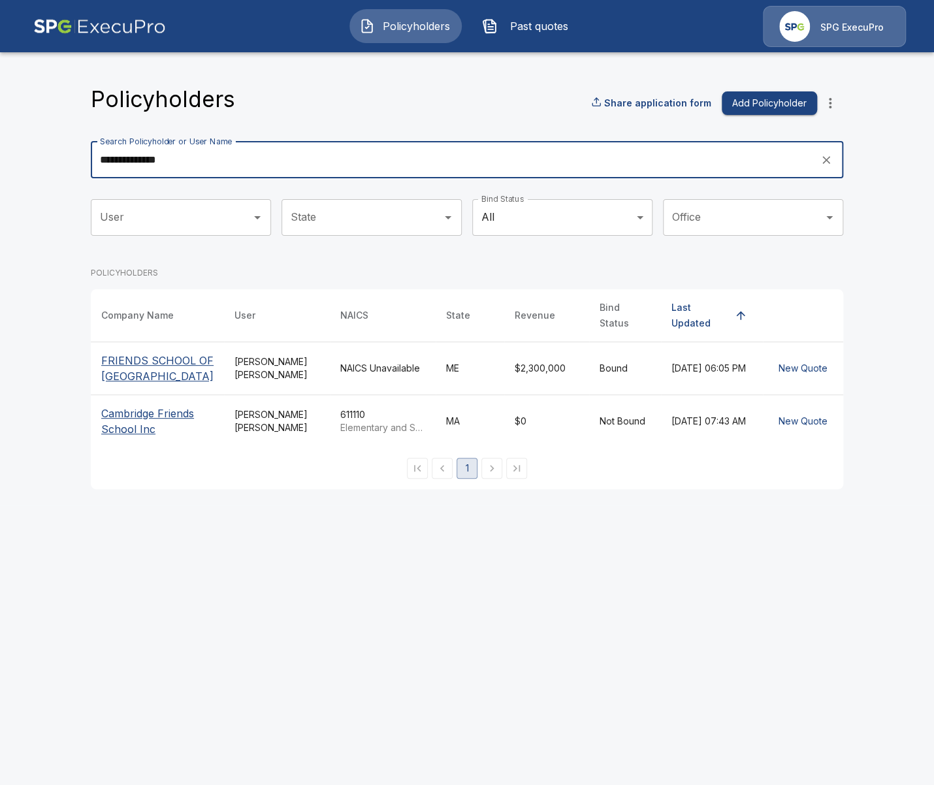
type input "**********"
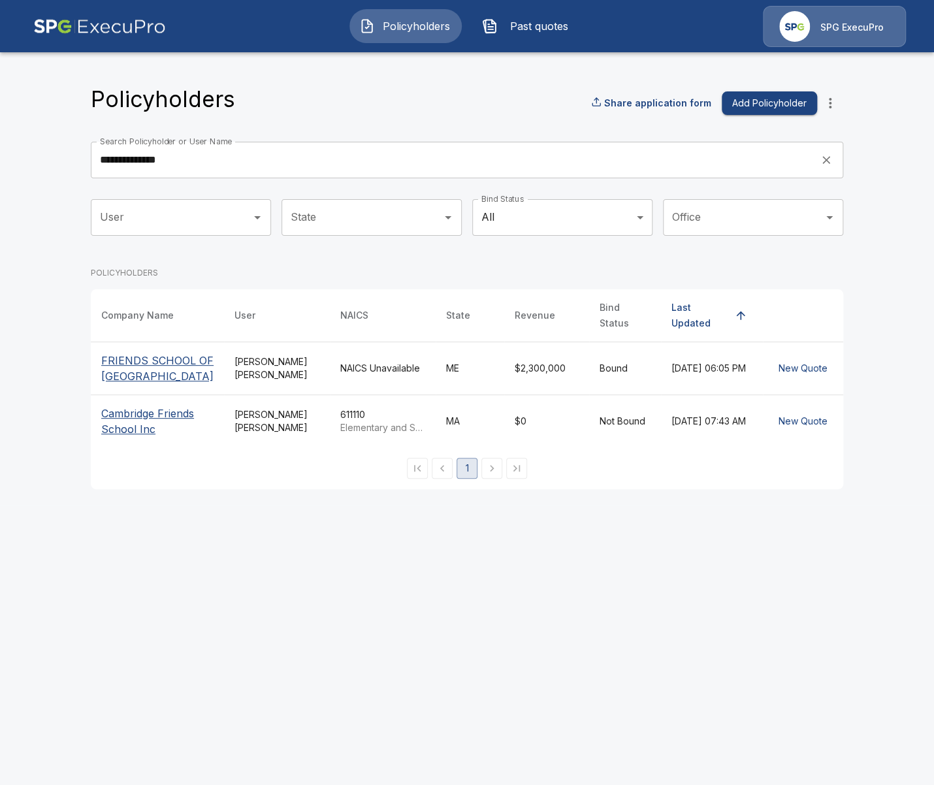
click at [157, 357] on p "FRIENDS SCHOOL OF [GEOGRAPHIC_DATA]" at bounding box center [157, 368] width 112 height 31
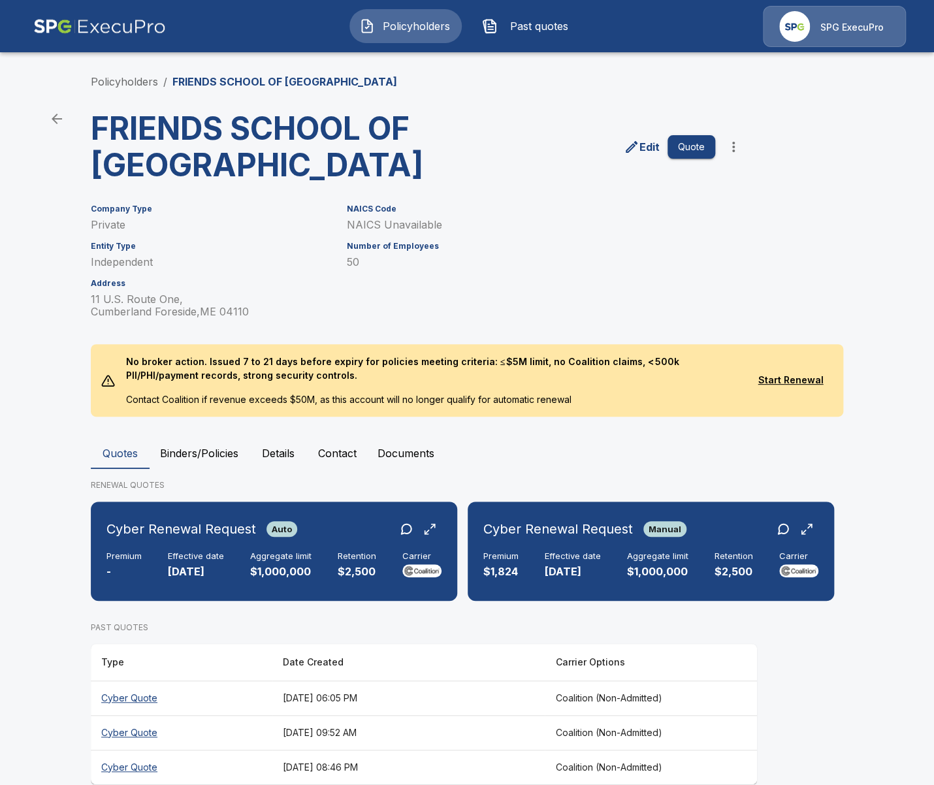
click at [64, 508] on main "Policyholders / FRIENDS SCHOOL OF PORTLAND FRIENDS SCHOOL OF PORTLAND Edit Quot…" at bounding box center [467, 405] width 934 height 810
click at [209, 558] on h6 "Effective date" at bounding box center [196, 556] width 56 height 10
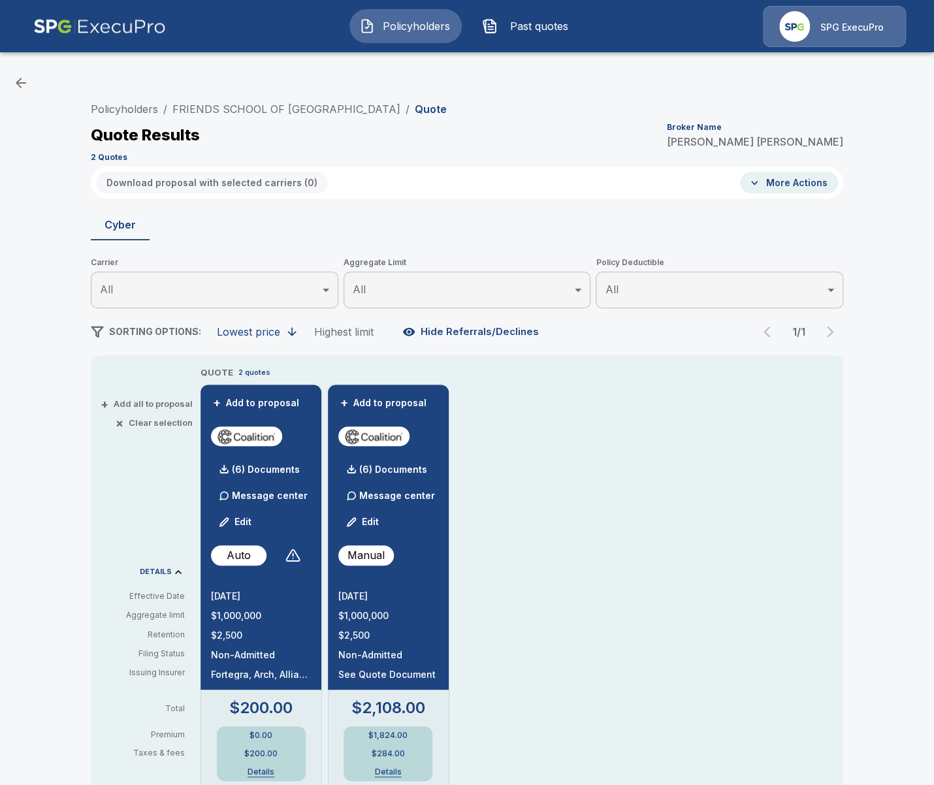
drag, startPoint x: 69, startPoint y: 218, endPoint x: 86, endPoint y: 209, distance: 19.3
click at [69, 218] on div "Policyholders / FRIENDS SCHOOL OF [GEOGRAPHIC_DATA] / Quote Quote Results Broke…" at bounding box center [467, 701] width 934 height 1278
click at [69, 433] on div "Policyholders / FRIENDS SCHOOL OF [GEOGRAPHIC_DATA] / Quote Quote Results Broke…" at bounding box center [467, 701] width 934 height 1278
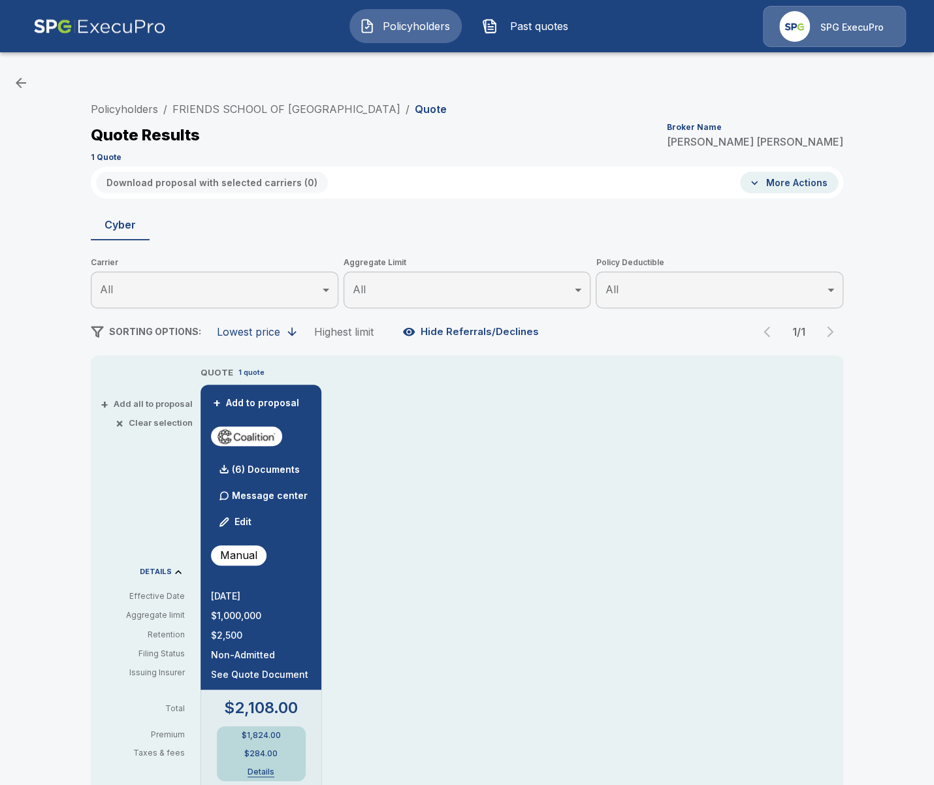
click at [263, 103] on li "FRIENDS SCHOOL OF [GEOGRAPHIC_DATA]" at bounding box center [286, 109] width 228 height 16
click at [273, 112] on link "FRIENDS SCHOOL OF [GEOGRAPHIC_DATA]" at bounding box center [286, 109] width 228 height 13
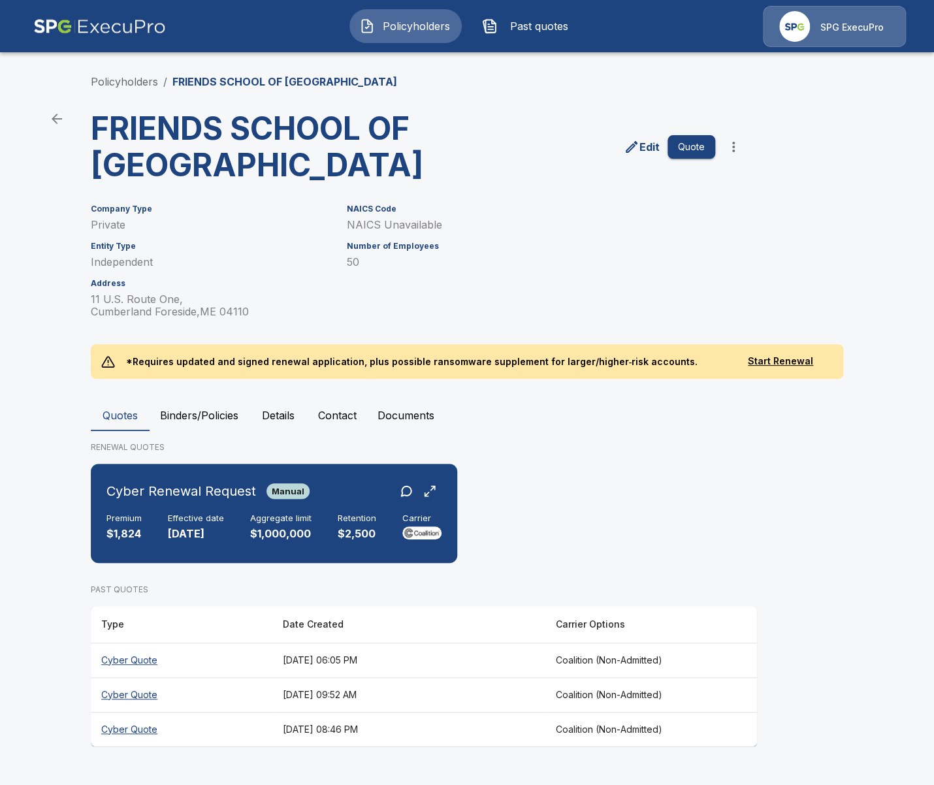
click at [46, 387] on main "Policyholders / FRIENDS SCHOOL OF PORTLAND FRIENDS SCHOOL OF PORTLAND Edit Quot…" at bounding box center [467, 386] width 934 height 772
click at [278, 528] on p "$1,000,000" at bounding box center [280, 534] width 61 height 15
